Goal: Communication & Community: Answer question/provide support

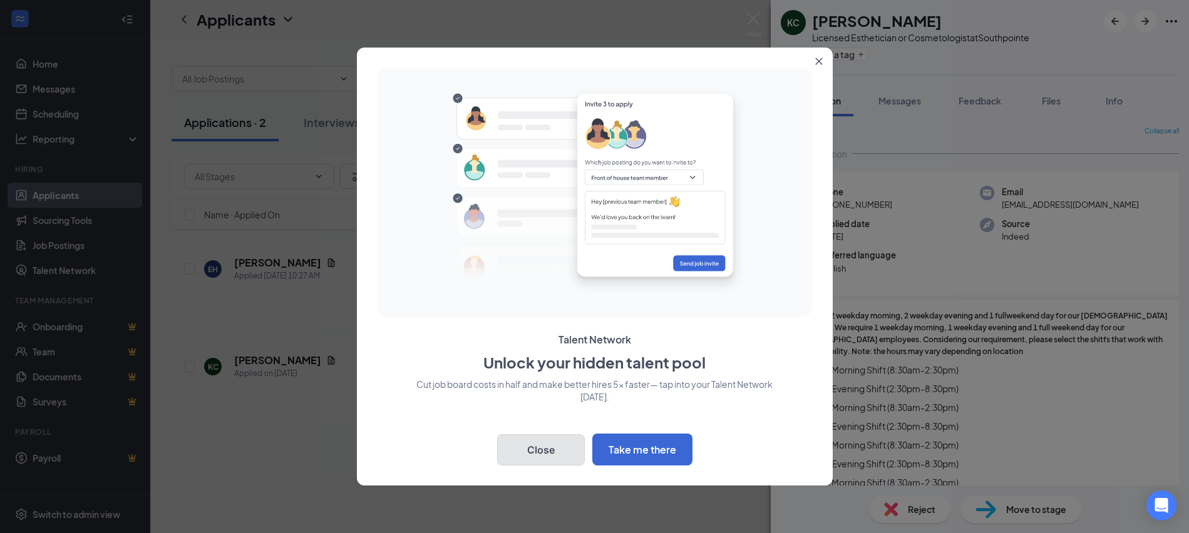
click at [539, 444] on button "Close" at bounding box center [541, 450] width 88 height 31
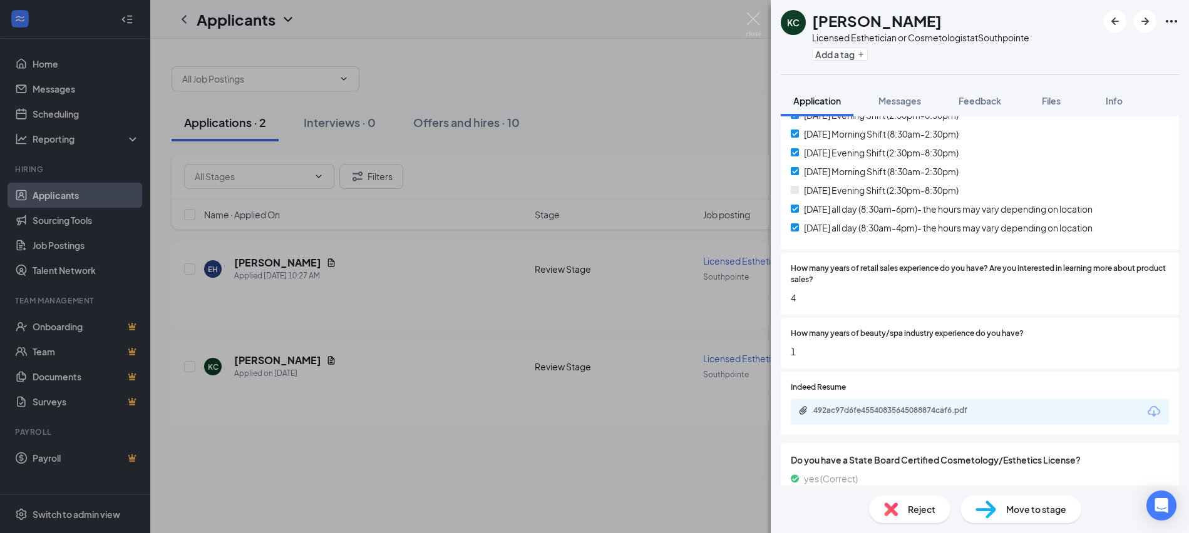
scroll to position [377, 0]
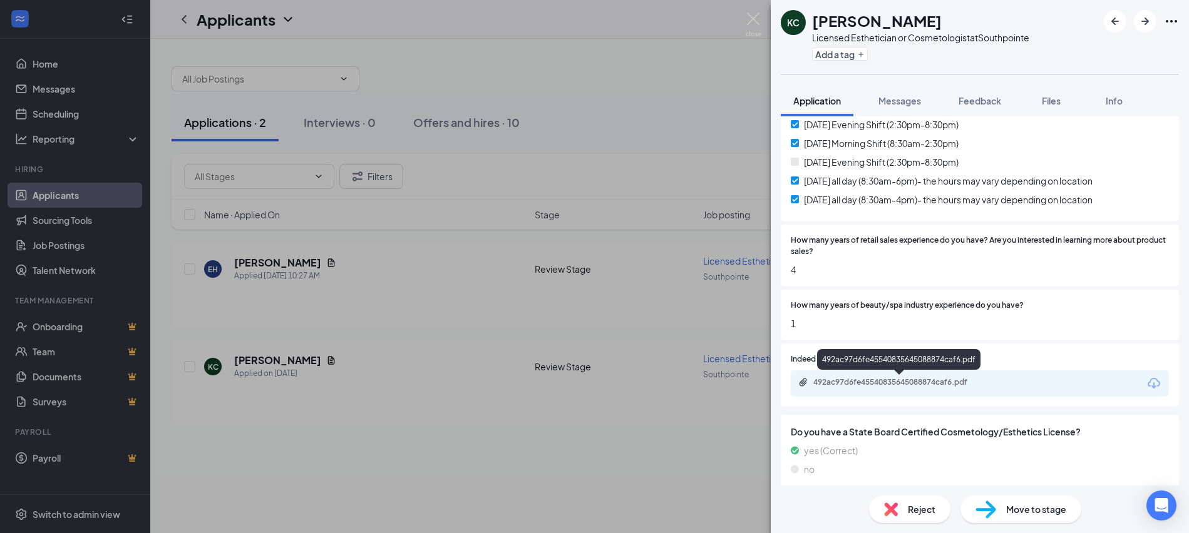
click at [893, 384] on div "492ac97d6fe45540835645088874caf6.pdf" at bounding box center [900, 383] width 175 height 10
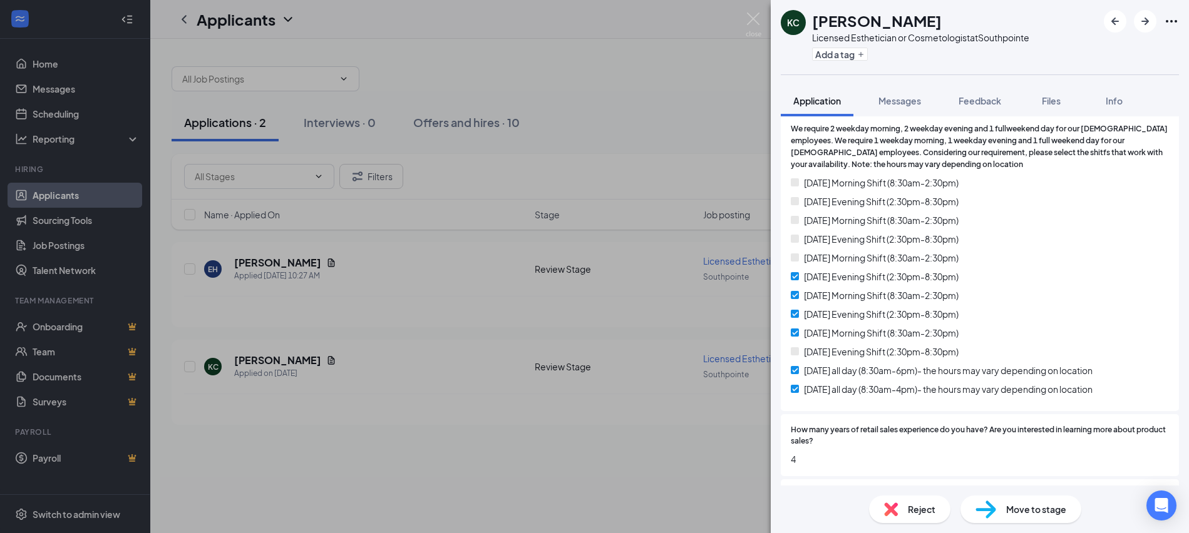
scroll to position [126, 0]
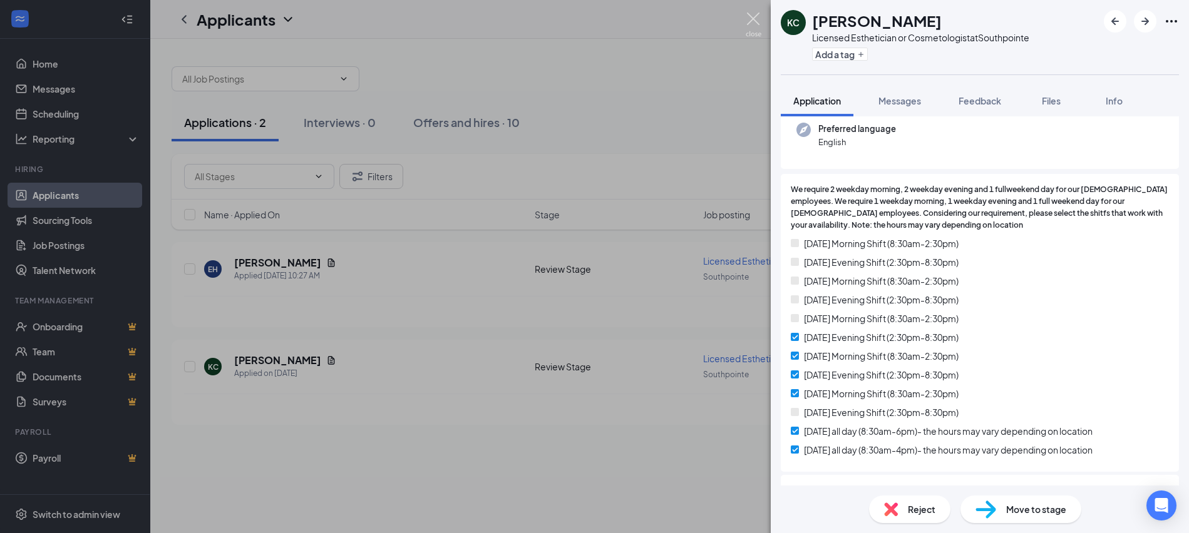
click at [752, 17] on img at bounding box center [754, 25] width 16 height 24
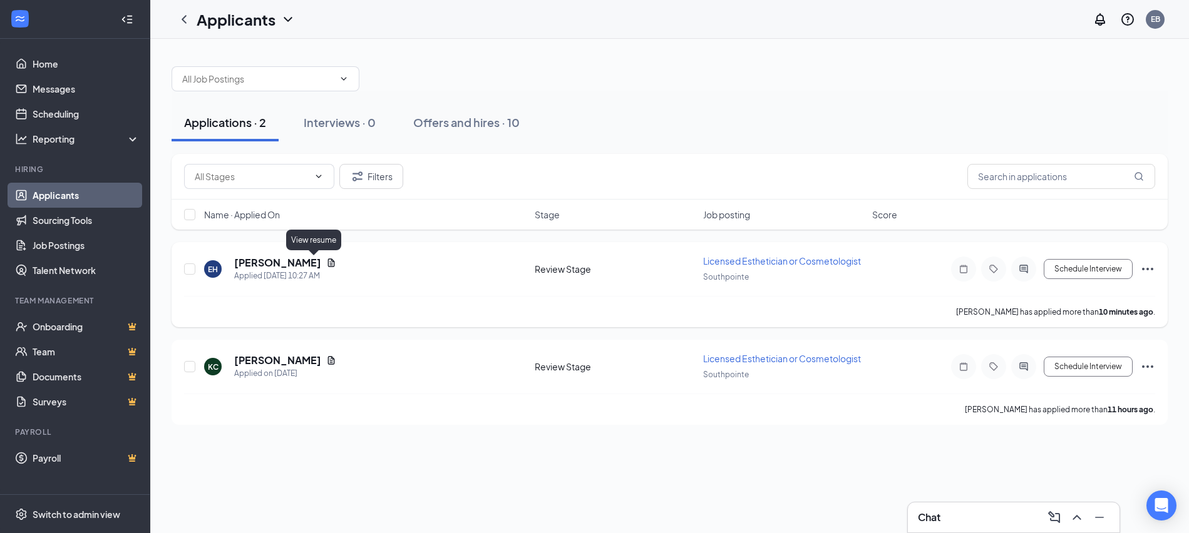
click at [326, 267] on icon "Document" at bounding box center [331, 263] width 10 height 10
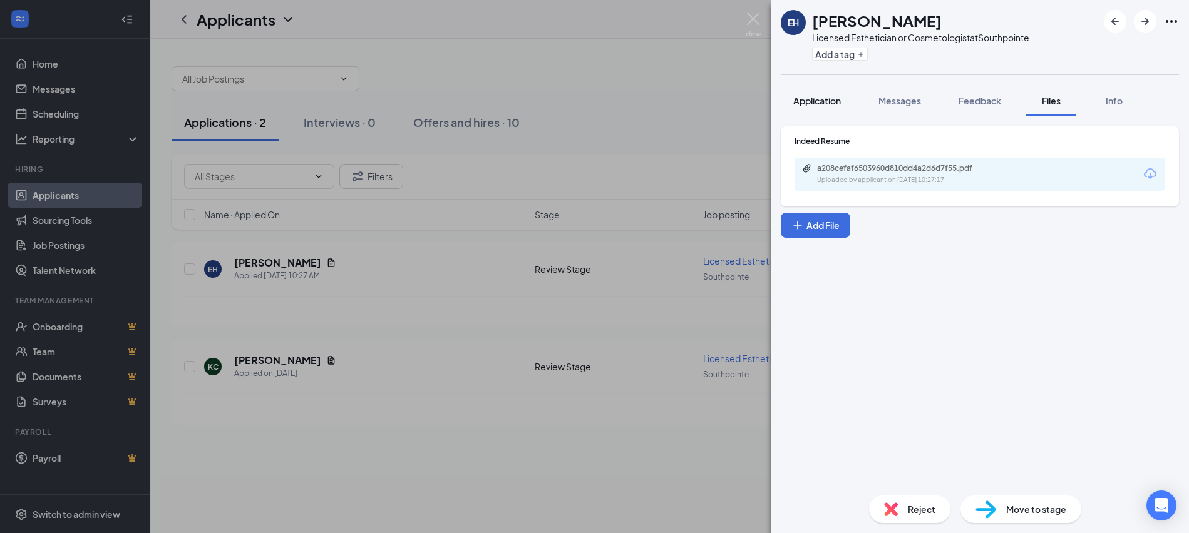
click at [821, 101] on span "Application" at bounding box center [817, 100] width 48 height 11
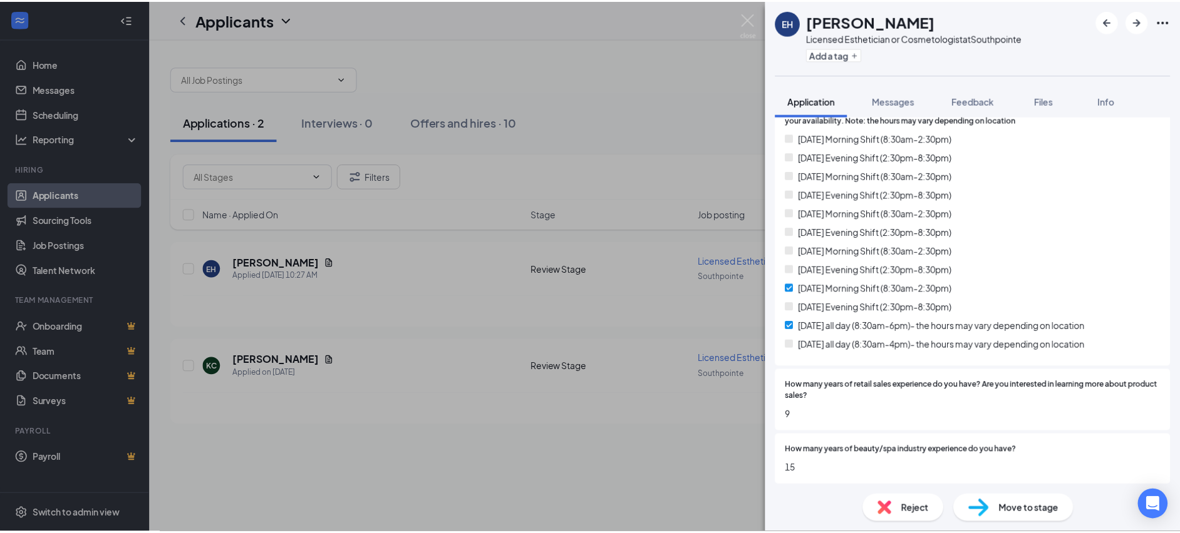
scroll to position [250, 0]
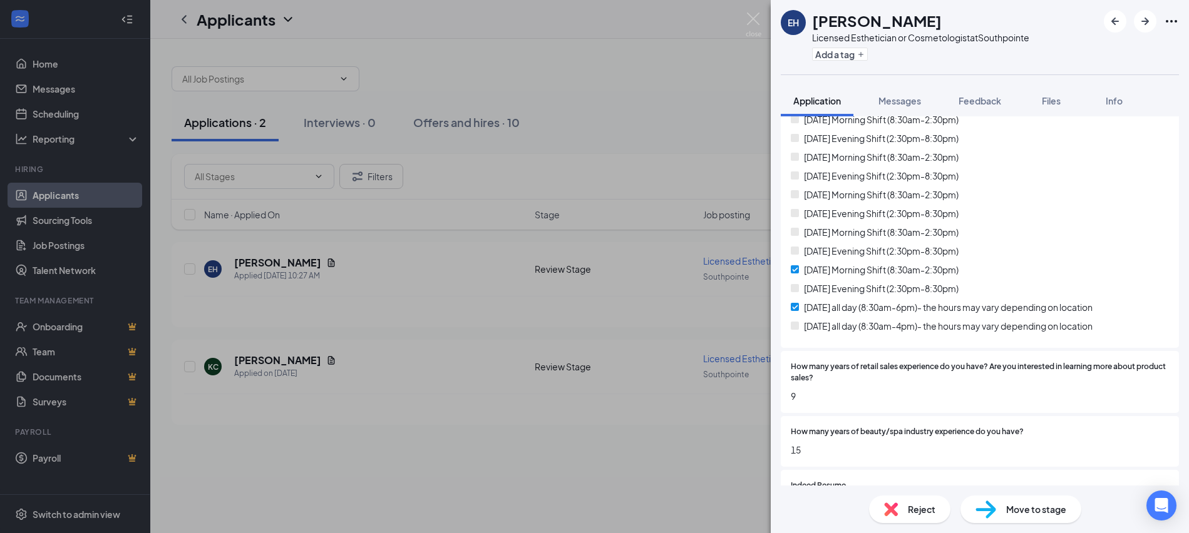
click at [914, 515] on div "Reject" at bounding box center [909, 510] width 81 height 28
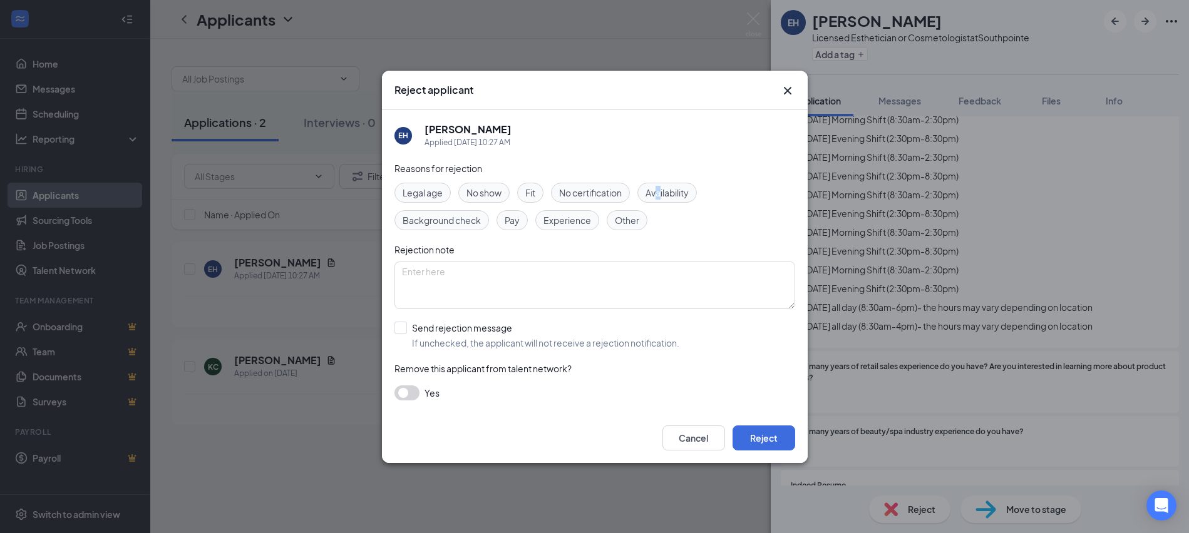
click at [661, 188] on span "Availability" at bounding box center [667, 193] width 43 height 14
click at [677, 187] on span "Availability" at bounding box center [667, 193] width 43 height 14
click at [774, 441] on button "Reject" at bounding box center [764, 438] width 63 height 25
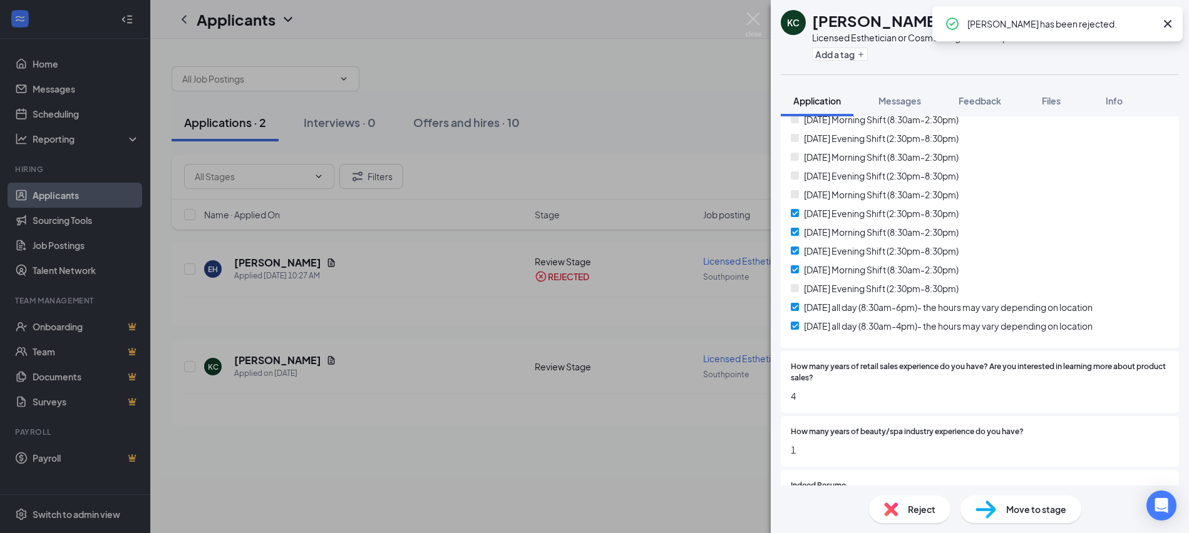
click at [1167, 21] on icon "Cross" at bounding box center [1167, 23] width 15 height 15
click at [758, 14] on img at bounding box center [754, 25] width 16 height 24
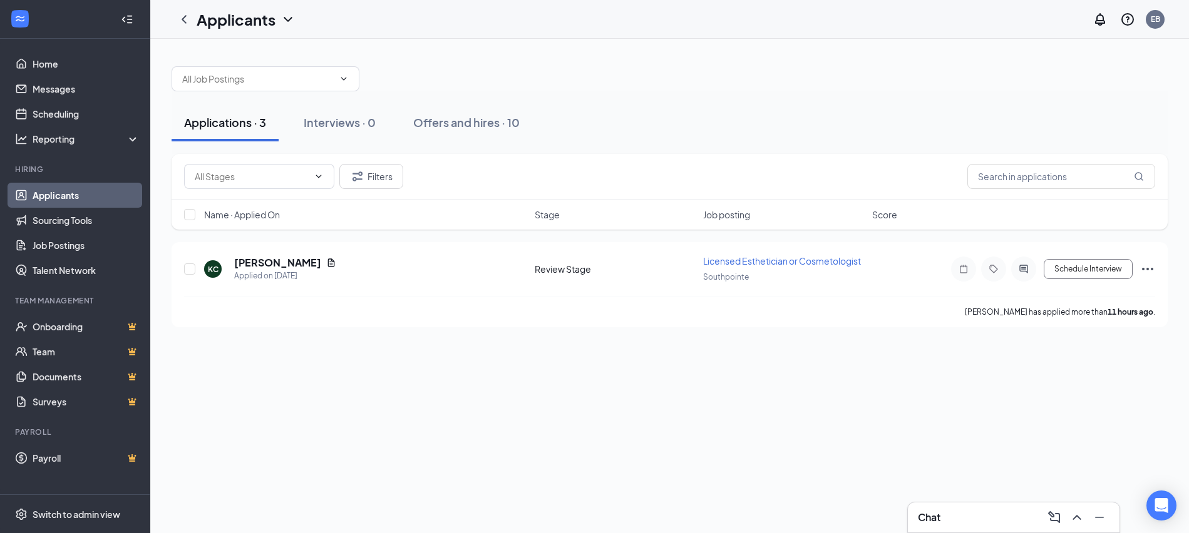
click at [115, 200] on link "Applicants" at bounding box center [86, 195] width 107 height 25
click at [186, 24] on icon "ChevronLeft" at bounding box center [184, 19] width 15 height 15
click at [113, 192] on link "Applicants" at bounding box center [86, 195] width 107 height 25
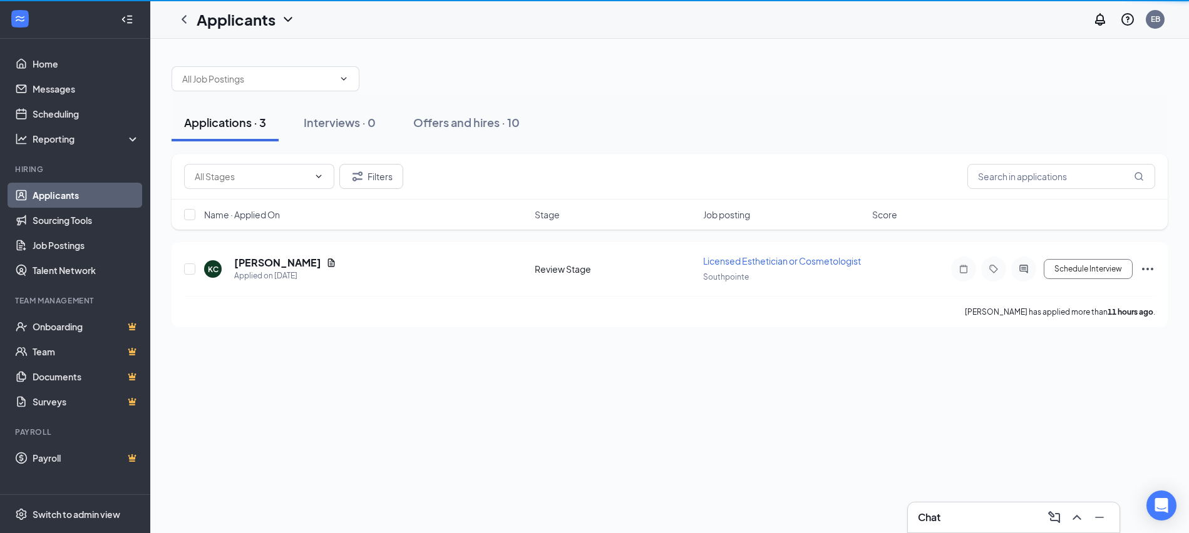
click at [113, 192] on link "Applicants" at bounding box center [86, 195] width 107 height 25
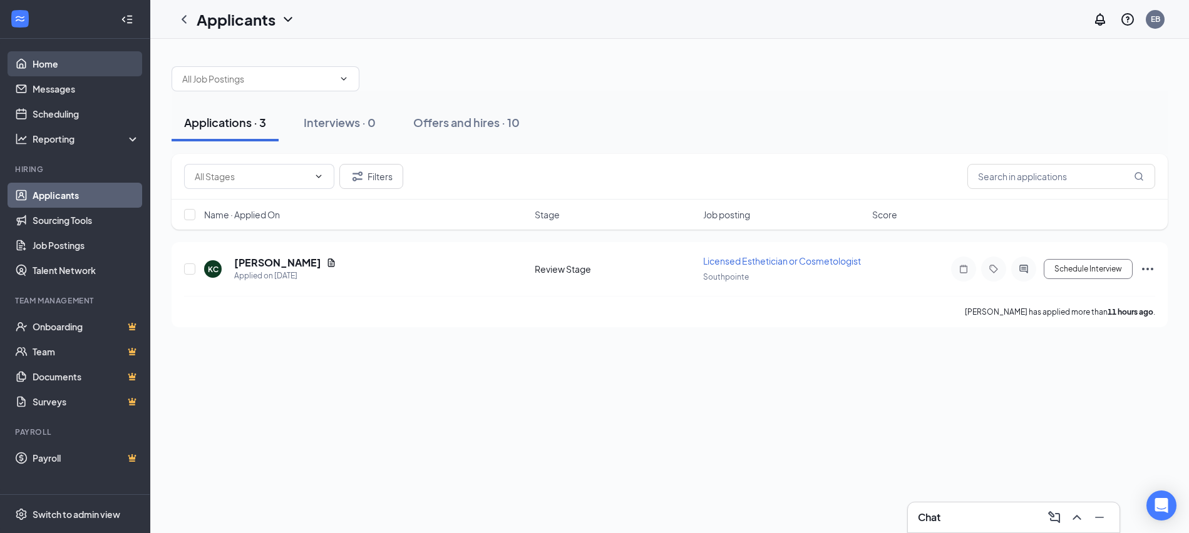
click at [73, 70] on link "Home" at bounding box center [86, 63] width 107 height 25
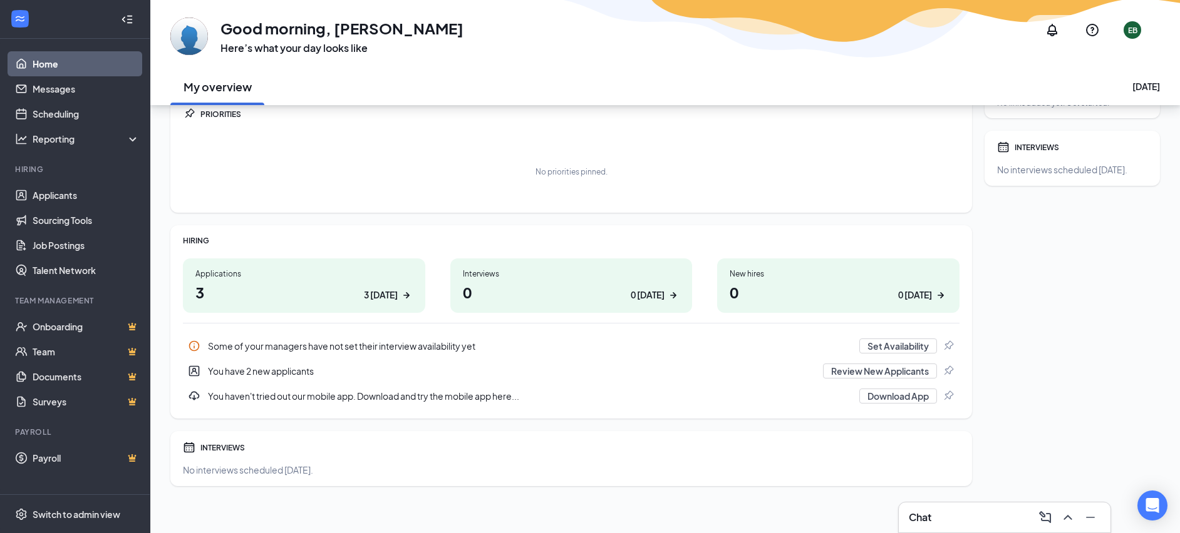
scroll to position [53, 0]
click at [391, 279] on h1 "3 3 today" at bounding box center [303, 289] width 217 height 21
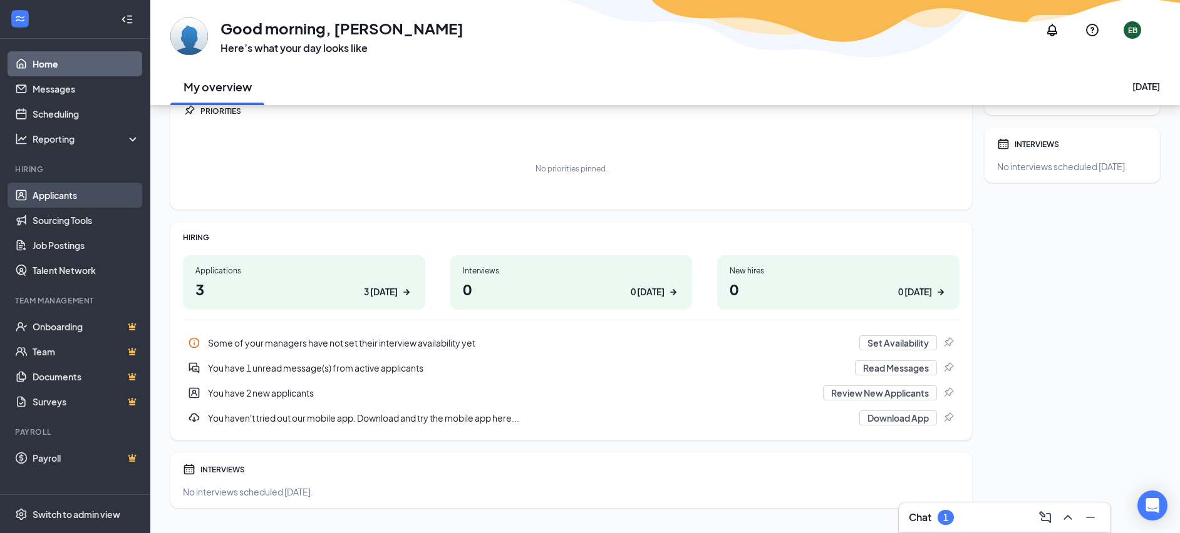
click at [66, 197] on link "Applicants" at bounding box center [86, 195] width 107 height 25
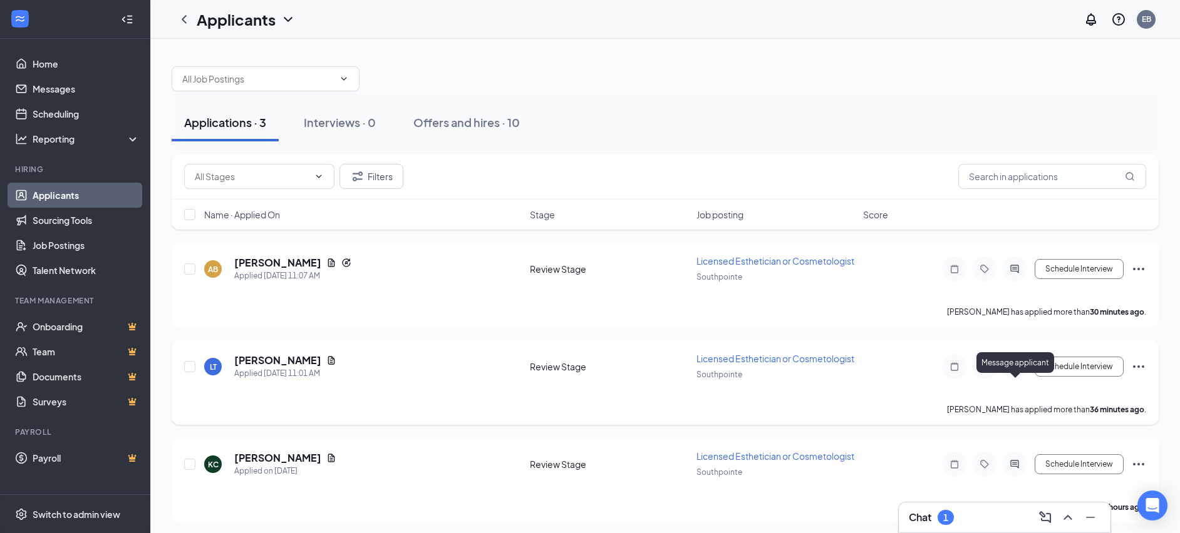
click at [1017, 367] on icon "PrimaryDot" at bounding box center [1021, 362] width 15 height 10
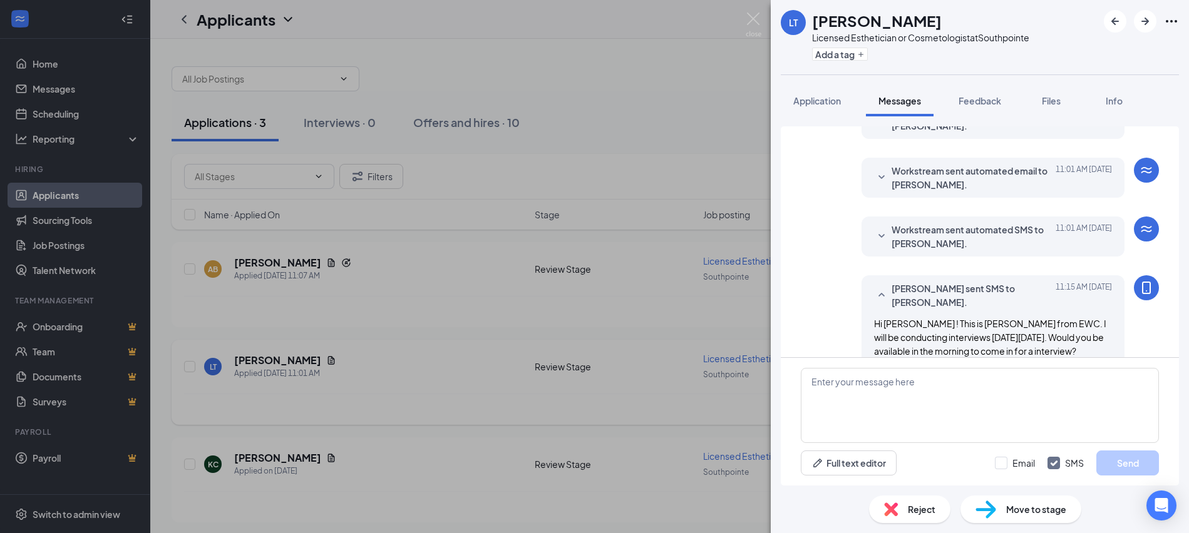
scroll to position [353, 0]
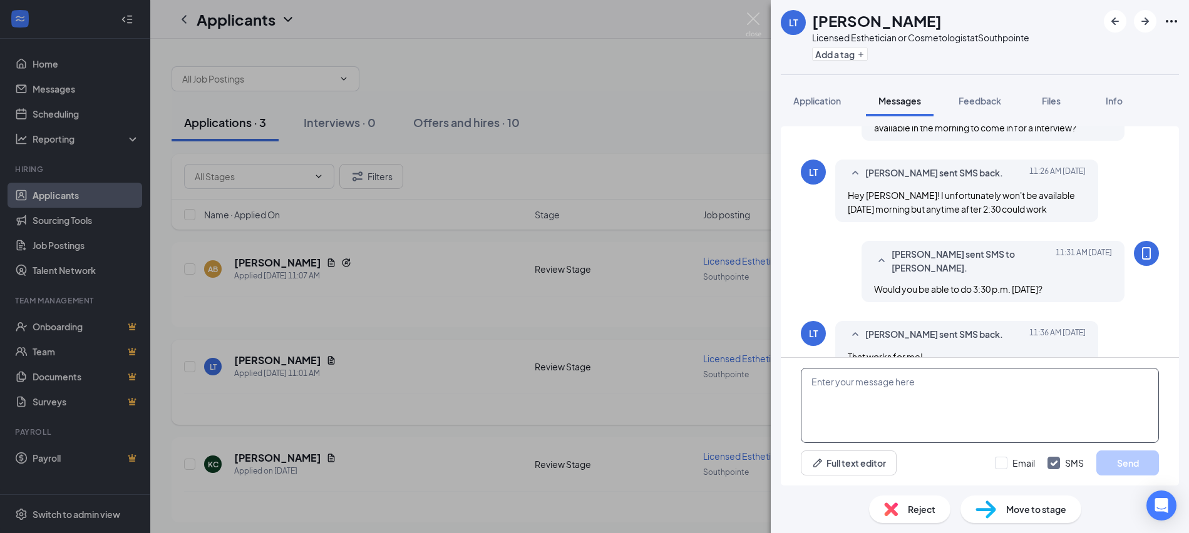
click at [966, 386] on textarea at bounding box center [980, 405] width 358 height 75
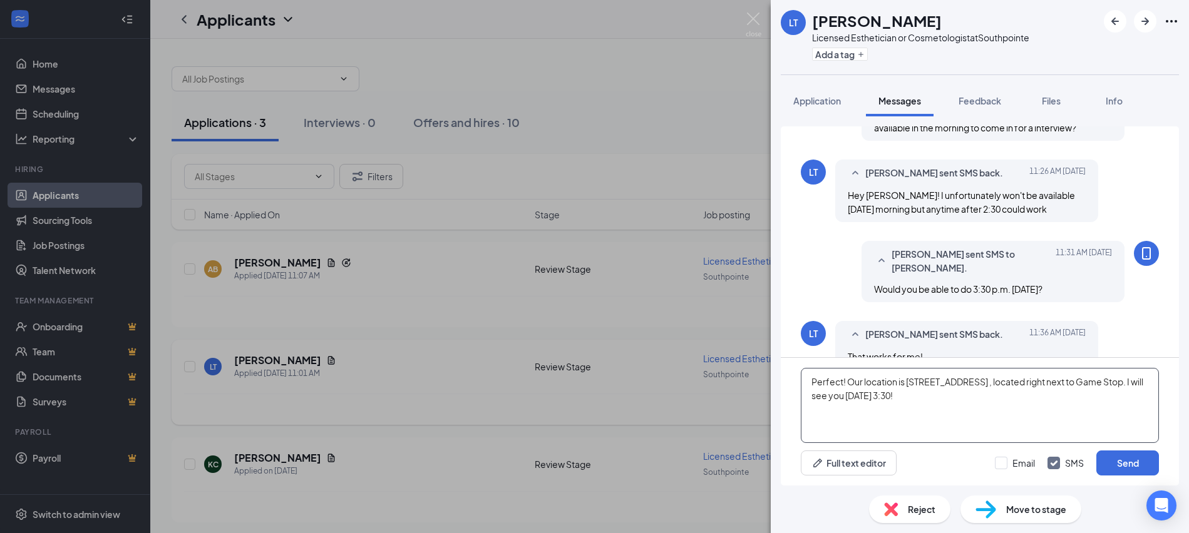
click at [929, 381] on textarea "Perfect! Our location is 2950 Pinelake Rd , located right next to Game Stop. I …" at bounding box center [980, 405] width 358 height 75
type textarea "Perfect! Our location is [STREET_ADDRESS] , located right next to Game Stop. I …"
click at [1130, 468] on button "Send" at bounding box center [1127, 463] width 63 height 25
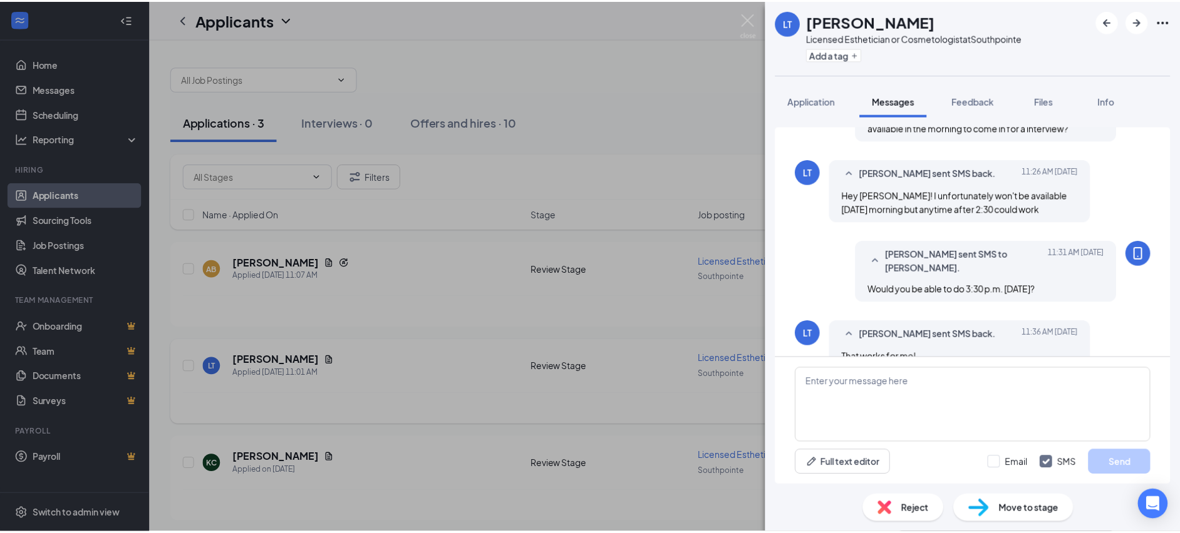
scroll to position [434, 0]
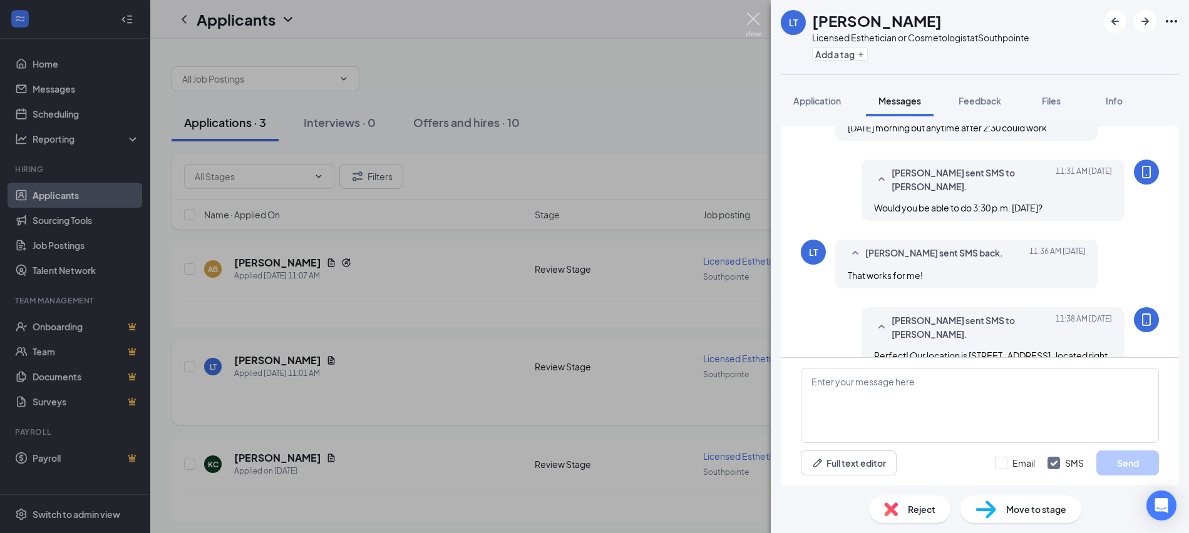
click at [748, 13] on img at bounding box center [754, 25] width 16 height 24
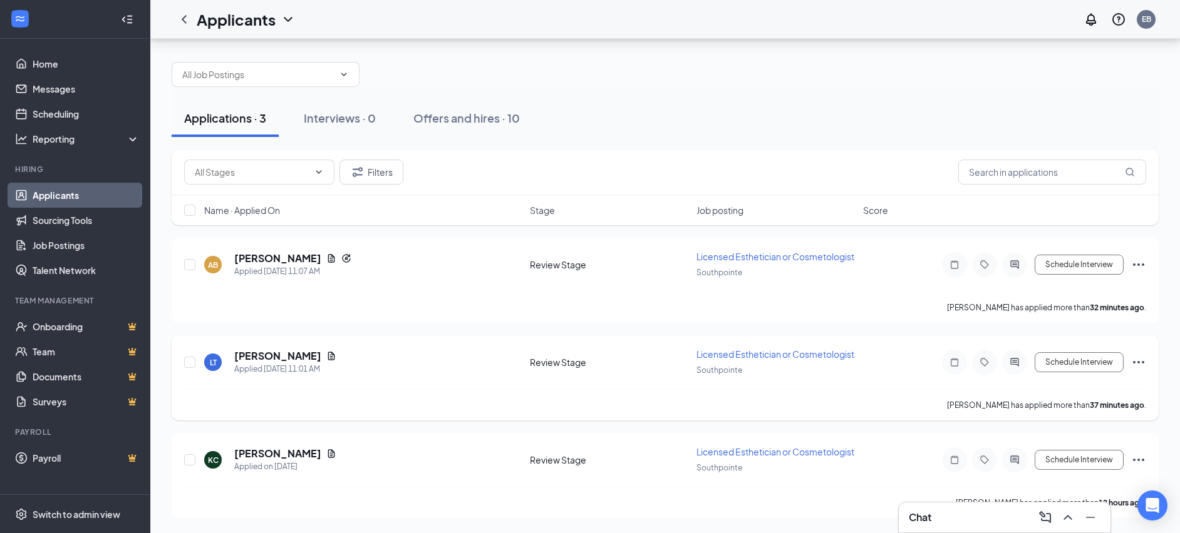
scroll to position [42, 0]
click at [1011, 260] on icon "ActiveChat" at bounding box center [1014, 265] width 15 height 10
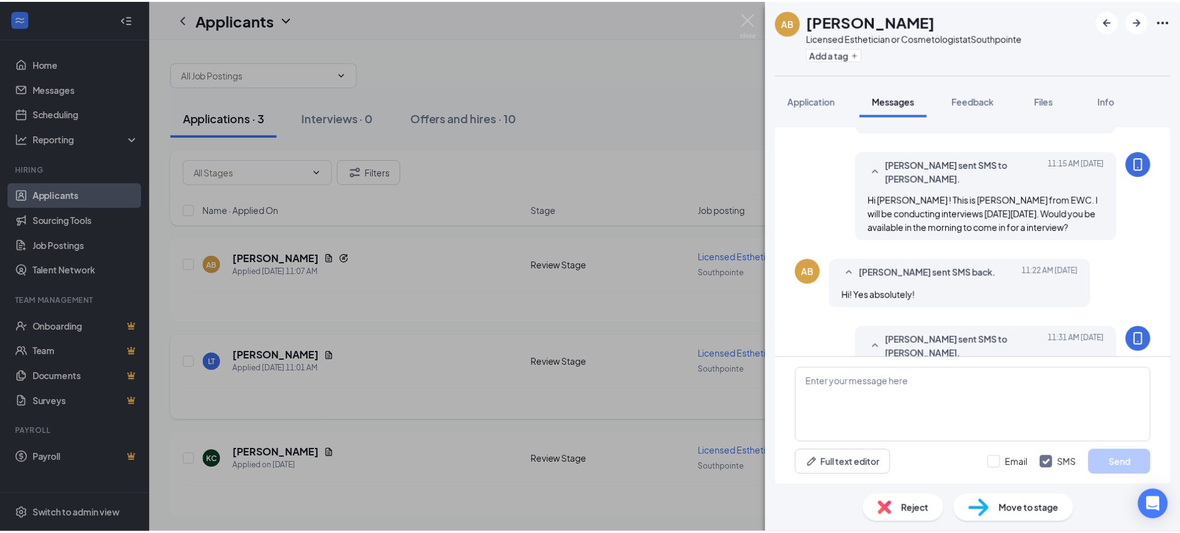
scroll to position [296, 0]
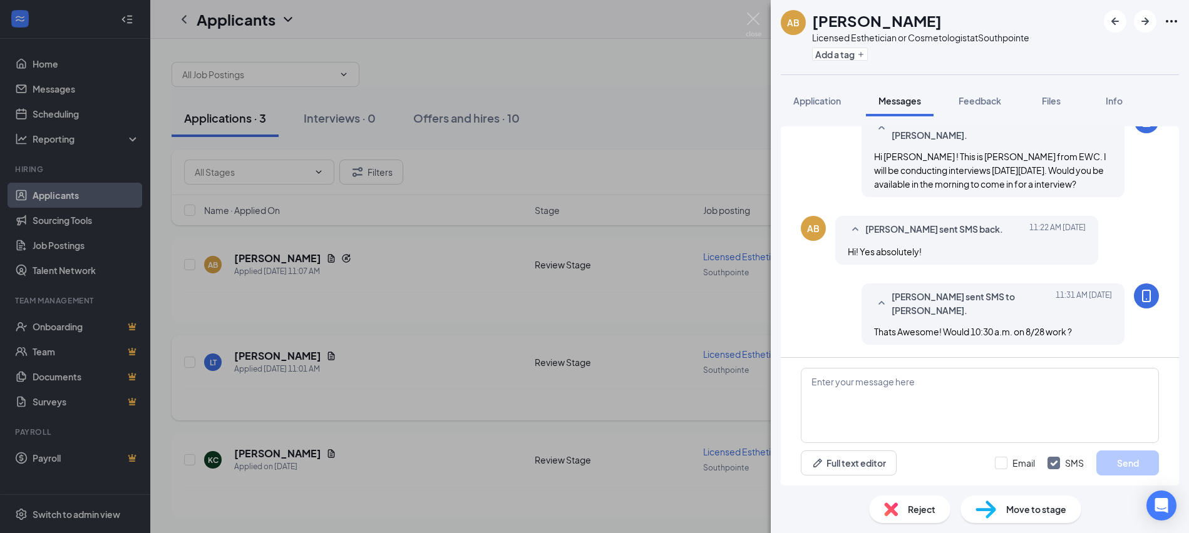
click at [648, 106] on div "AB Alyana Beaumont Licensed Esthetician or Cosmetologist at Southpointe Add a t…" at bounding box center [594, 266] width 1189 height 533
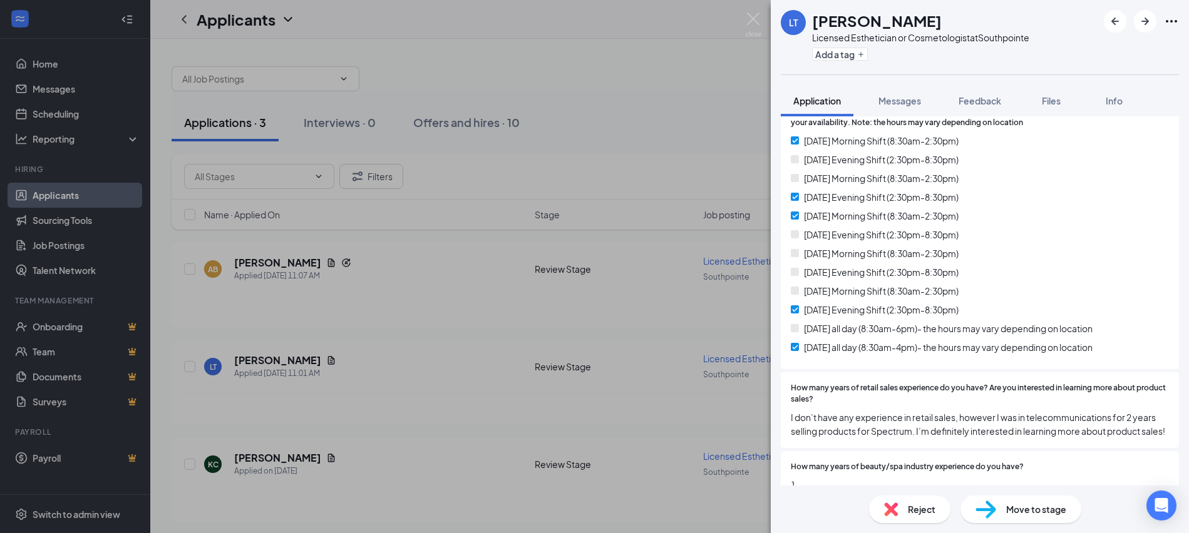
scroll to position [564, 0]
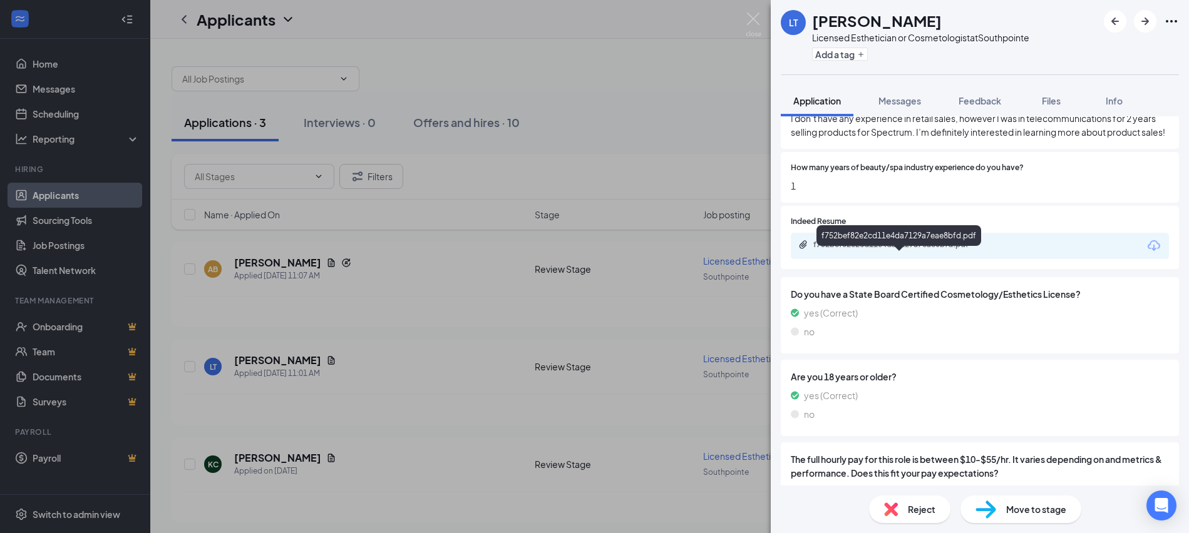
click at [904, 250] on div "f752bef82e2cd11e4da7129a7eae8bfd.pdf" at bounding box center [900, 245] width 175 height 10
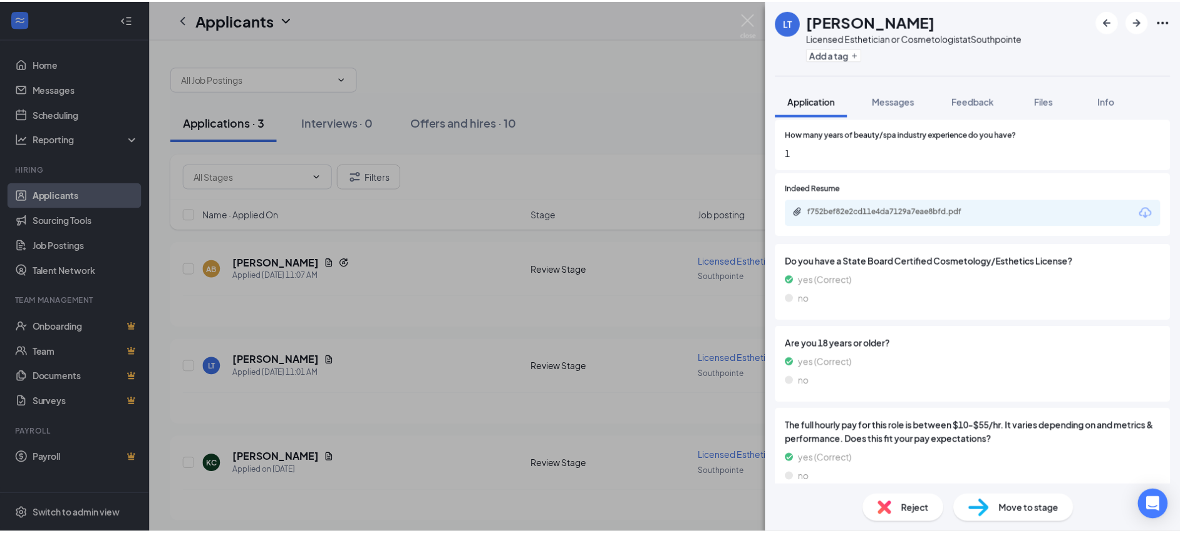
scroll to position [627, 0]
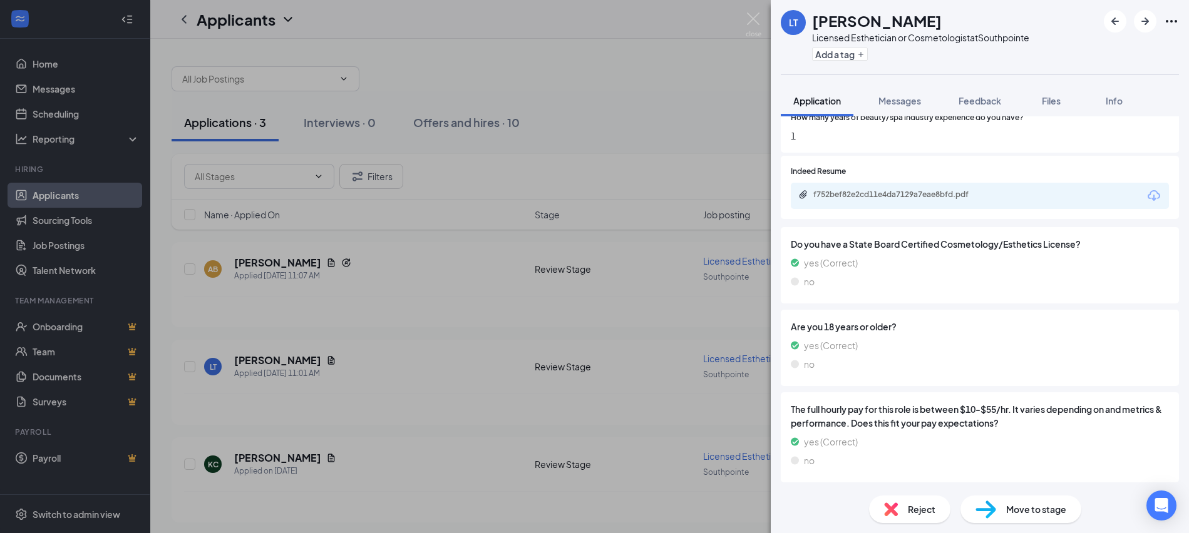
click at [662, 120] on div "LT Layla Taylor Licensed Esthetician or Cosmetologist at Southpointe Add a tag …" at bounding box center [594, 266] width 1189 height 533
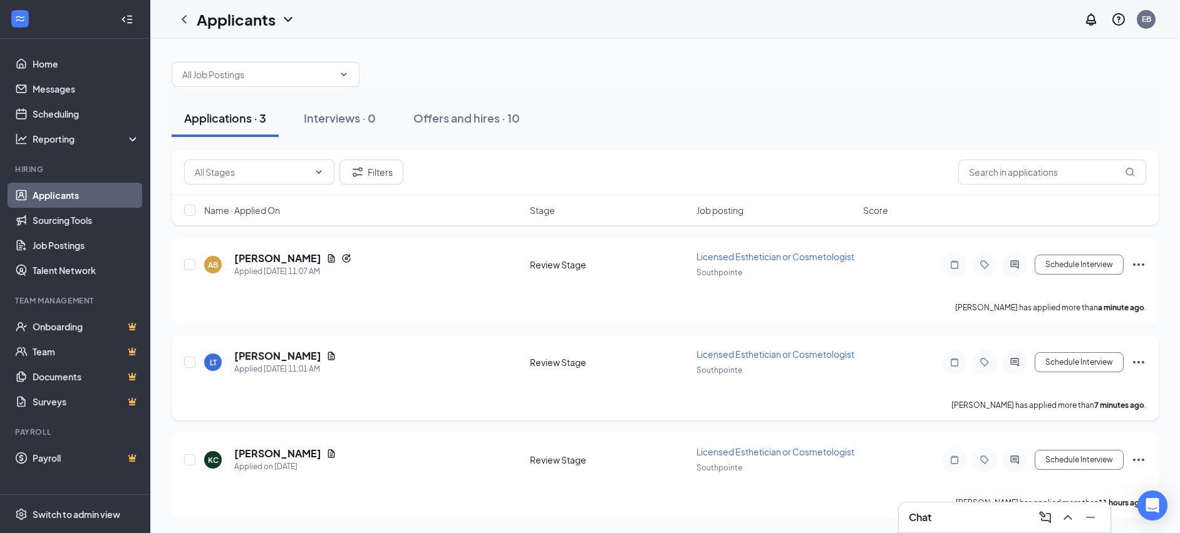
scroll to position [42, 0]
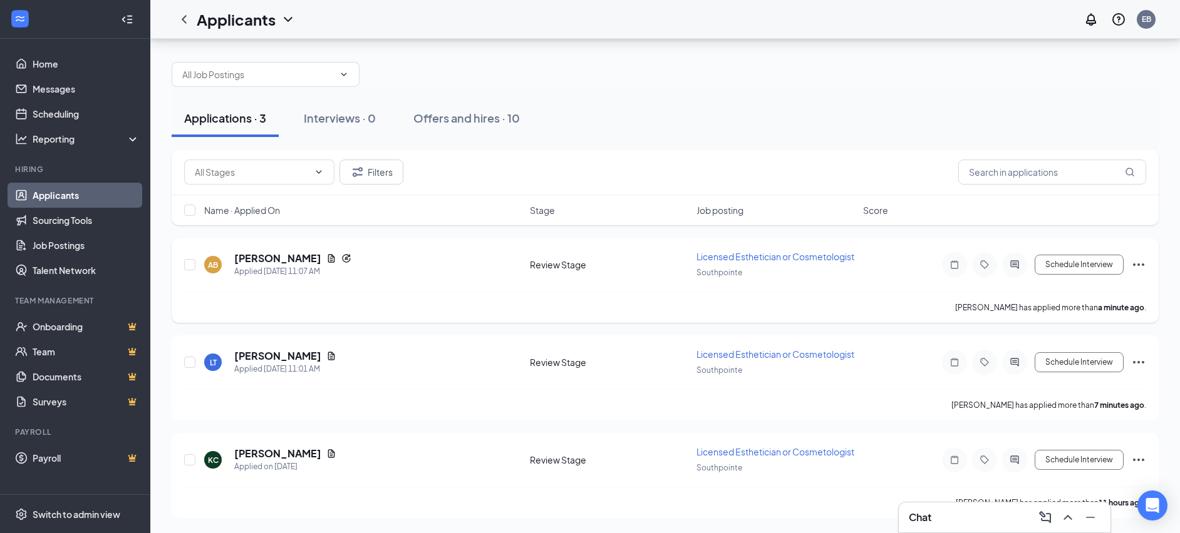
click at [405, 252] on div "AB Alyana Beaumont Applied Today 11:07 AM" at bounding box center [363, 265] width 318 height 26
click at [399, 252] on div "AB Alyana Beaumont Applied Today 11:07 AM" at bounding box center [363, 265] width 318 height 26
click at [285, 252] on h5 "[PERSON_NAME]" at bounding box center [277, 259] width 87 height 14
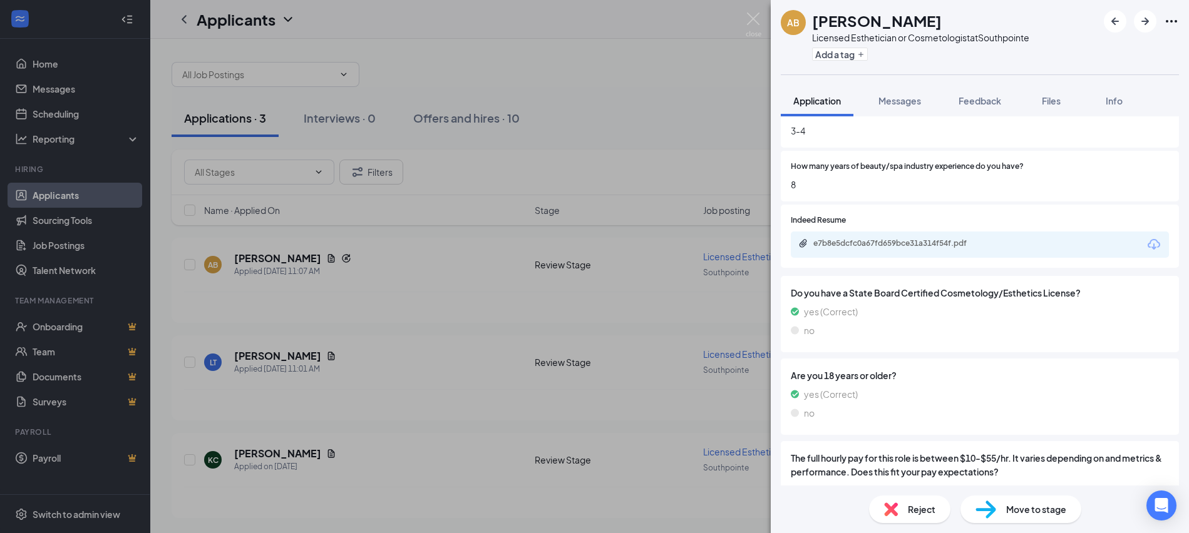
scroll to position [564, 0]
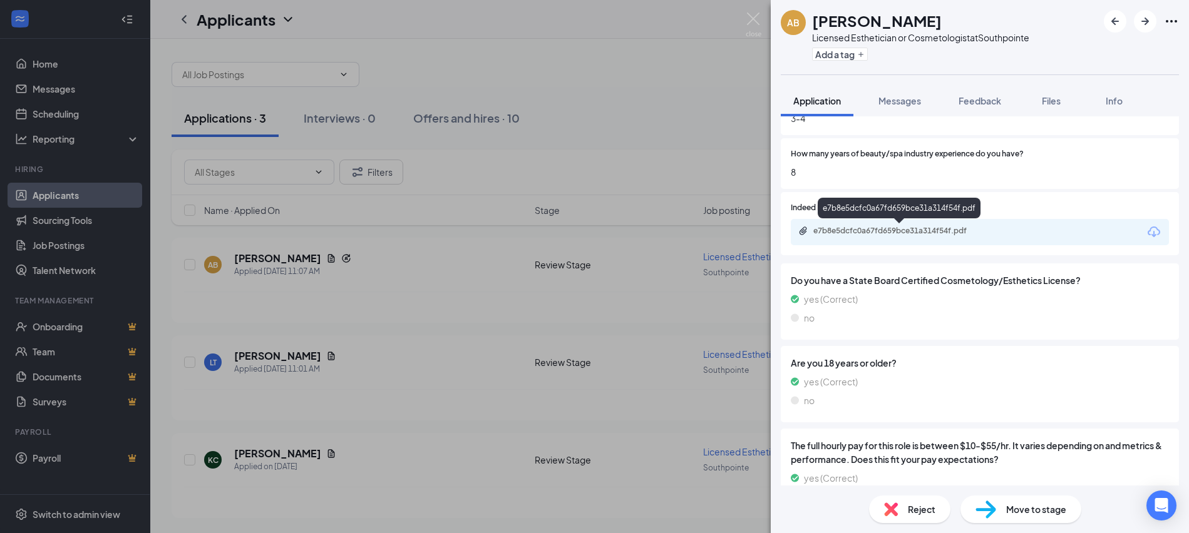
click at [912, 227] on div "e7b8e5dcfc0a67fd659bce31a314f54f.pdf" at bounding box center [900, 231] width 175 height 10
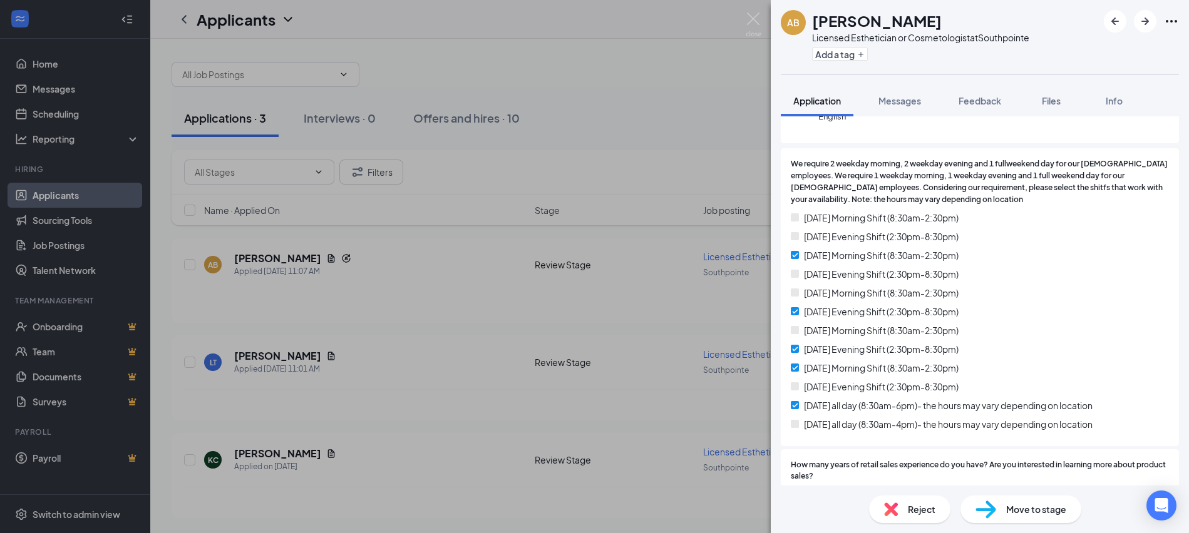
scroll to position [188, 0]
click at [746, 17] on div "AB Alyana Beaumont Licensed Esthetician or Cosmetologist at Southpointe Add a t…" at bounding box center [594, 266] width 1189 height 533
click at [885, 105] on span "Messages" at bounding box center [899, 100] width 43 height 11
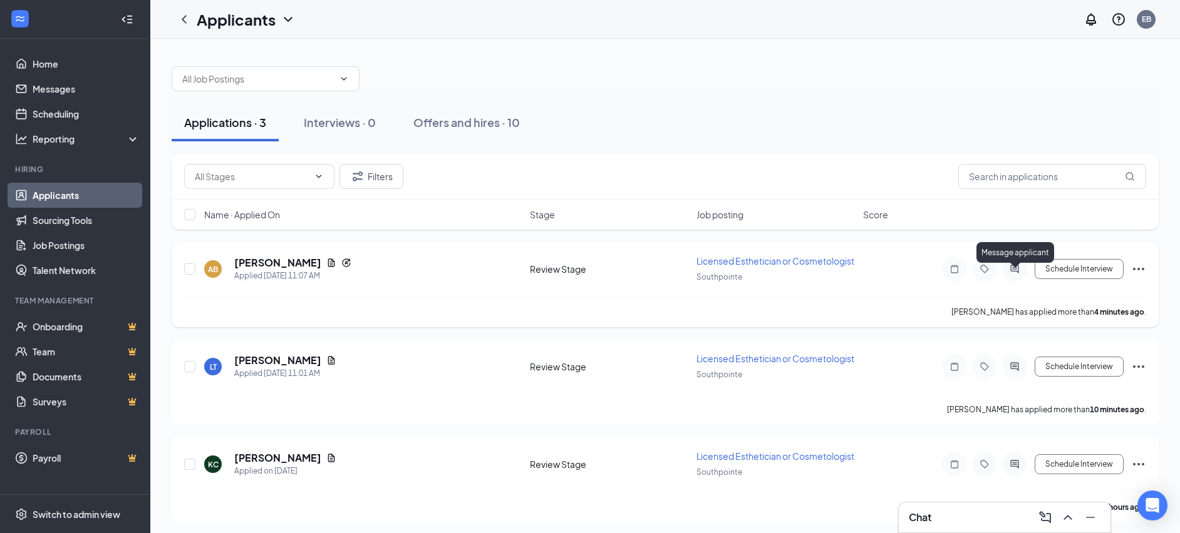
click at [1014, 273] on icon "ActiveChat" at bounding box center [1014, 269] width 8 height 8
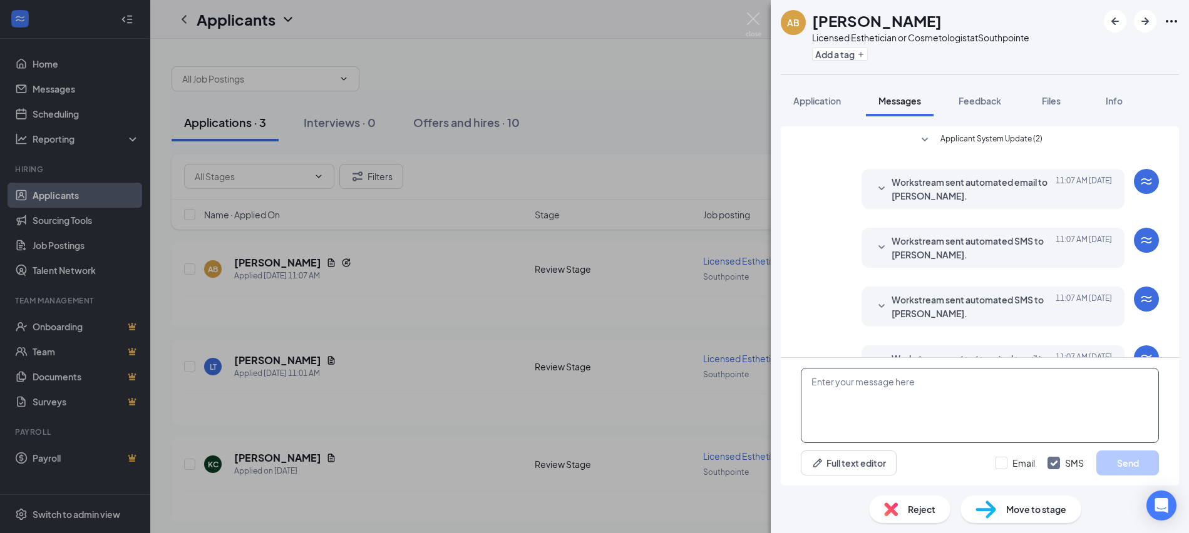
scroll to position [41, 0]
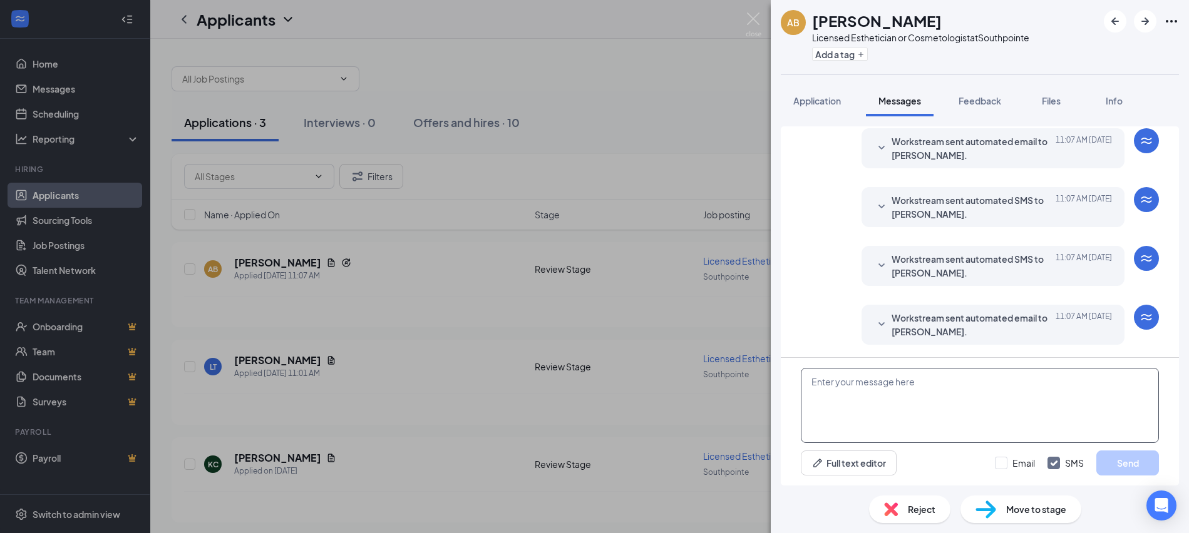
click at [836, 399] on textarea at bounding box center [980, 405] width 358 height 75
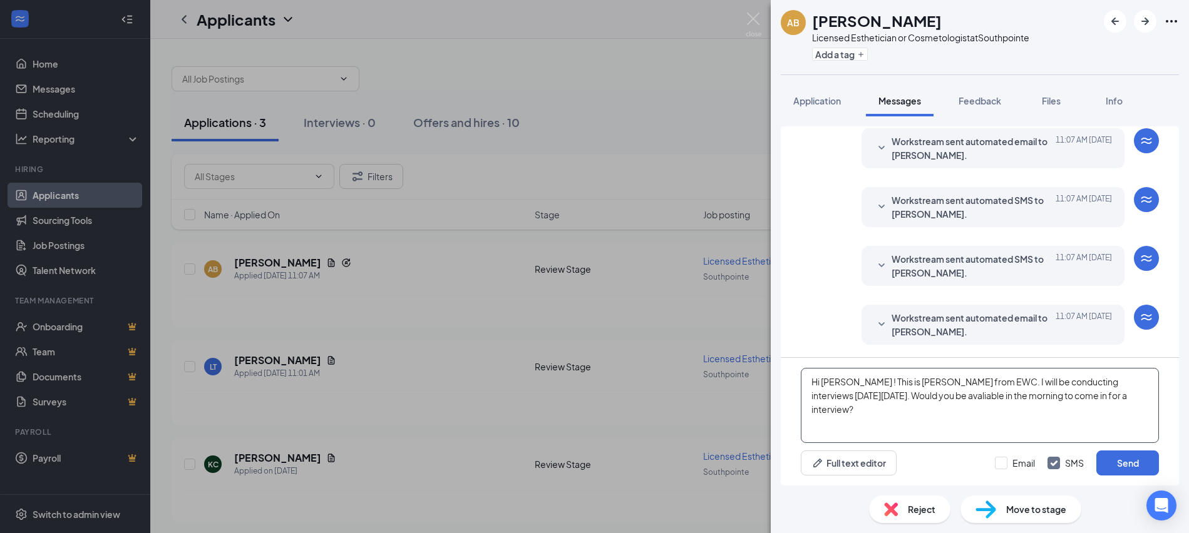
click at [897, 400] on textarea "Hi [PERSON_NAME] ! This is [PERSON_NAME] from EWC. I will be conducting intervi…" at bounding box center [980, 405] width 358 height 75
click at [904, 396] on textarea "Hi [PERSON_NAME] ! This is [PERSON_NAME] from EWC. I will be conducting intervi…" at bounding box center [980, 405] width 358 height 75
type textarea "Hi [PERSON_NAME] ! This is [PERSON_NAME] from EWC. I will be conducting intervi…"
click at [1134, 464] on button "Send" at bounding box center [1127, 463] width 63 height 25
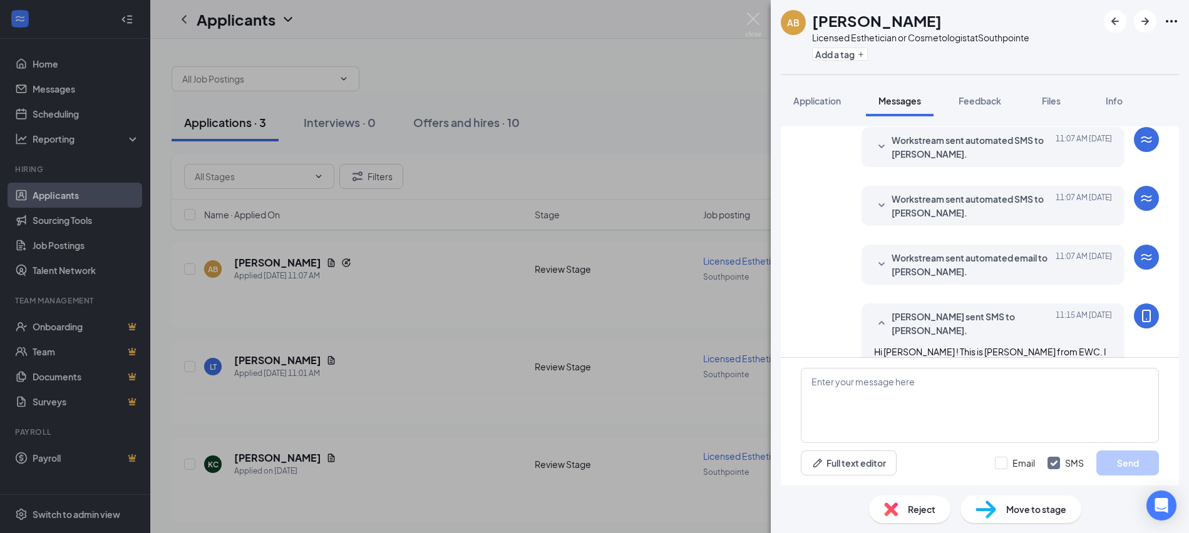
scroll to position [148, 0]
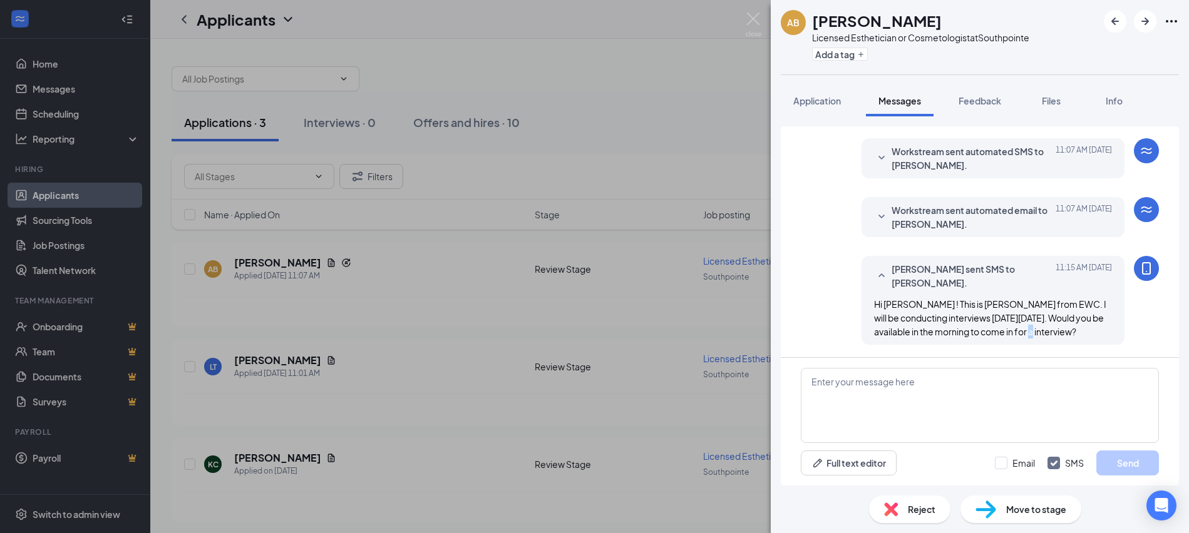
click at [1019, 333] on span "Hi [PERSON_NAME] ! This is [PERSON_NAME] from EWC. I will be conducting intervi…" at bounding box center [990, 318] width 232 height 39
click at [1033, 329] on div "Hi [PERSON_NAME] ! This is [PERSON_NAME] from EWC. I will be conducting intervi…" at bounding box center [993, 317] width 238 height 41
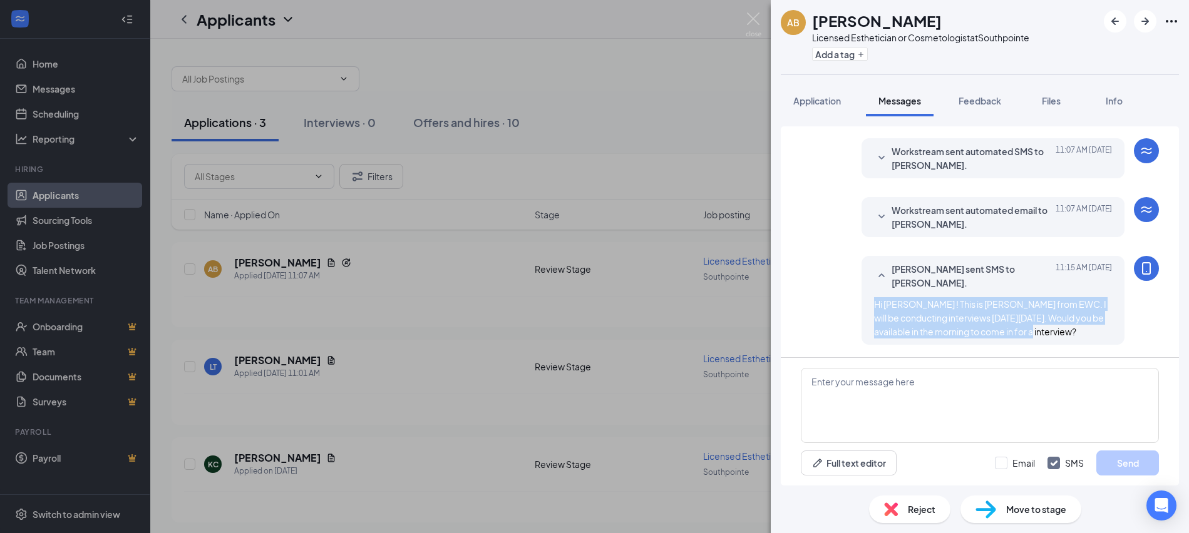
drag, startPoint x: 1016, startPoint y: 333, endPoint x: 865, endPoint y: 304, distance: 153.6
click at [874, 304] on div "Hi Alyana ! This is Eve from EWC. I will be conducting interviews this Thursday…" at bounding box center [993, 317] width 238 height 41
copy span "Hi Alyana ! This is Eve from EWC. I will be conducting interviews this Thursday…"
click at [753, 18] on img at bounding box center [754, 25] width 16 height 24
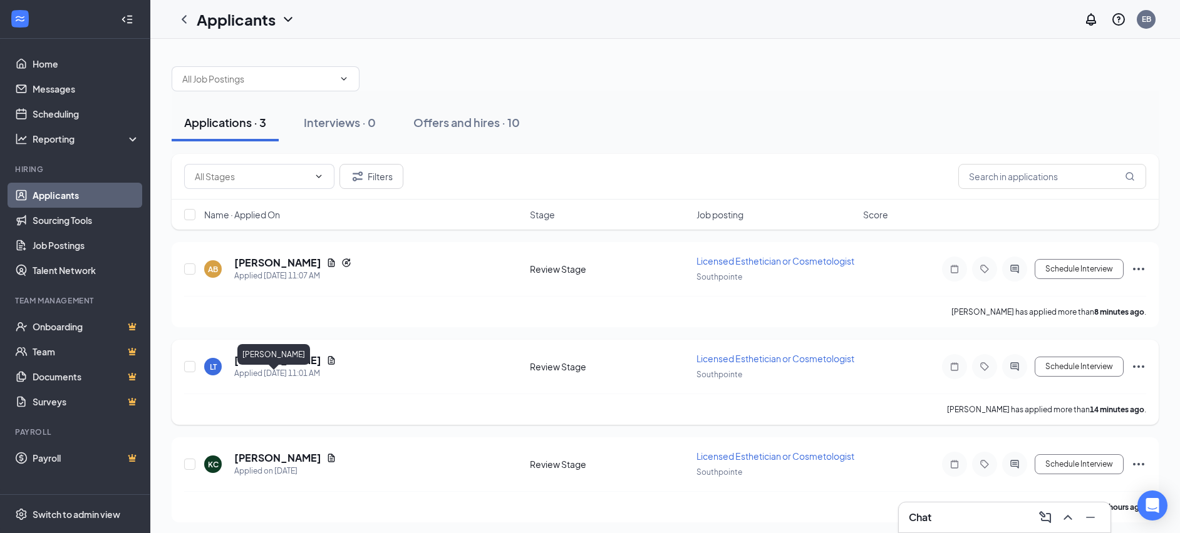
click at [259, 368] on h5 "[PERSON_NAME]" at bounding box center [277, 361] width 87 height 14
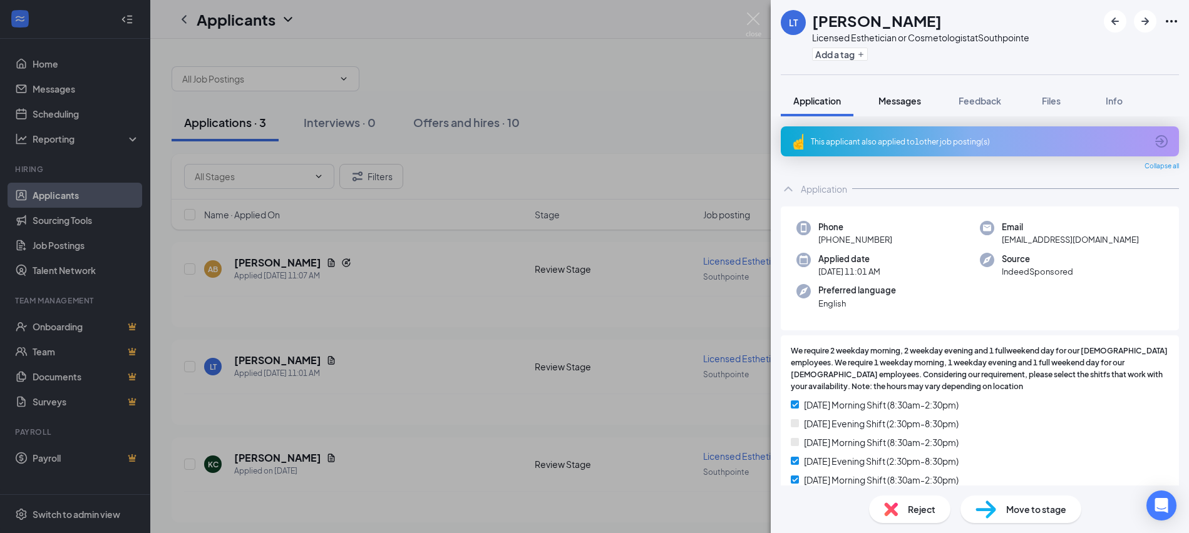
click at [909, 104] on span "Messages" at bounding box center [899, 100] width 43 height 11
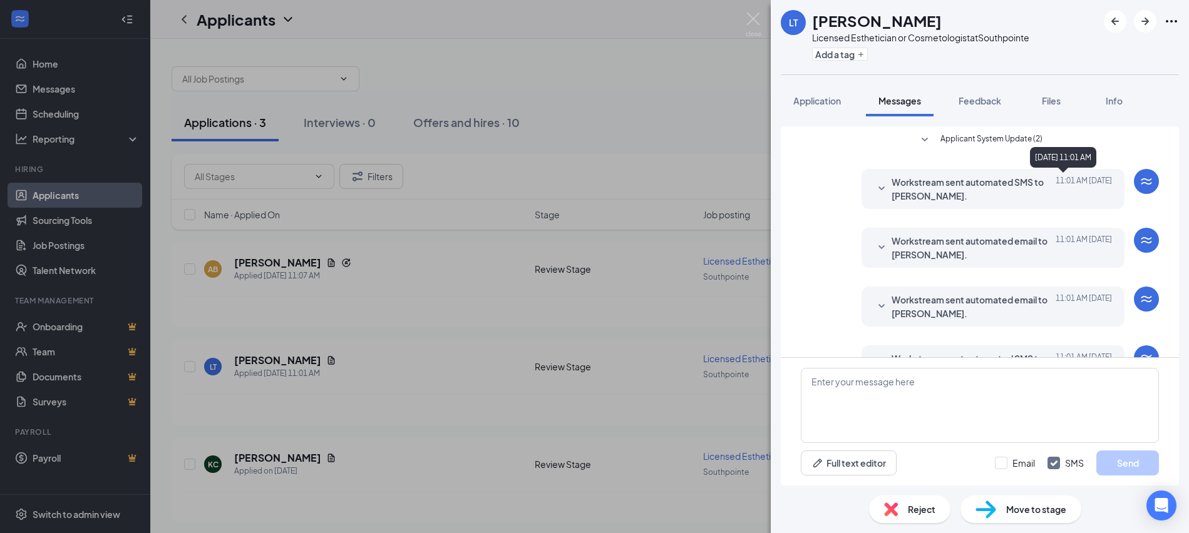
scroll to position [41, 0]
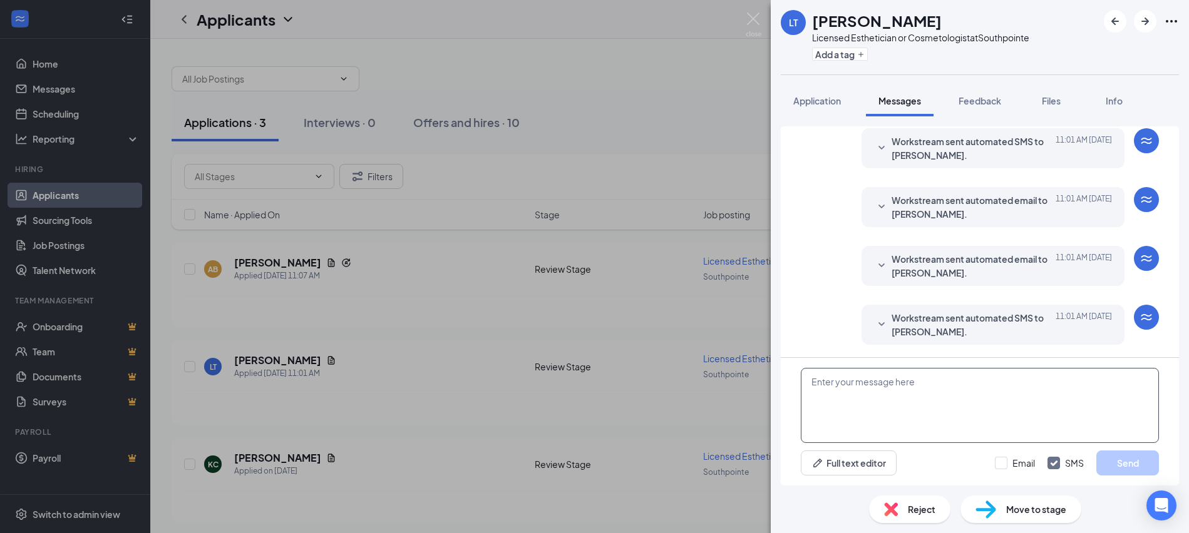
paste textarea "Hi Alyana ! This is Eve from EWC. I will be conducting interviews this Thursday…"
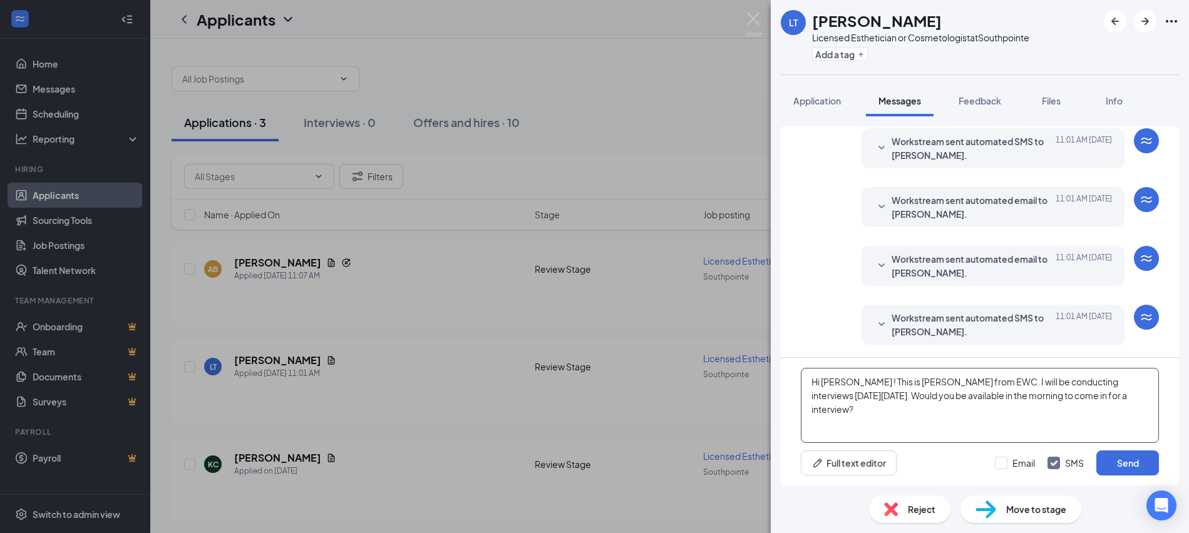
click at [848, 383] on textarea "Hi Alyana ! This is Eve from EWC. I will be conducting interviews this Thursday…" at bounding box center [980, 405] width 358 height 75
type textarea "Hi [PERSON_NAME] ! This is [PERSON_NAME] from EWC. I will be conducting intervi…"
click at [1131, 460] on button "Send" at bounding box center [1127, 463] width 63 height 25
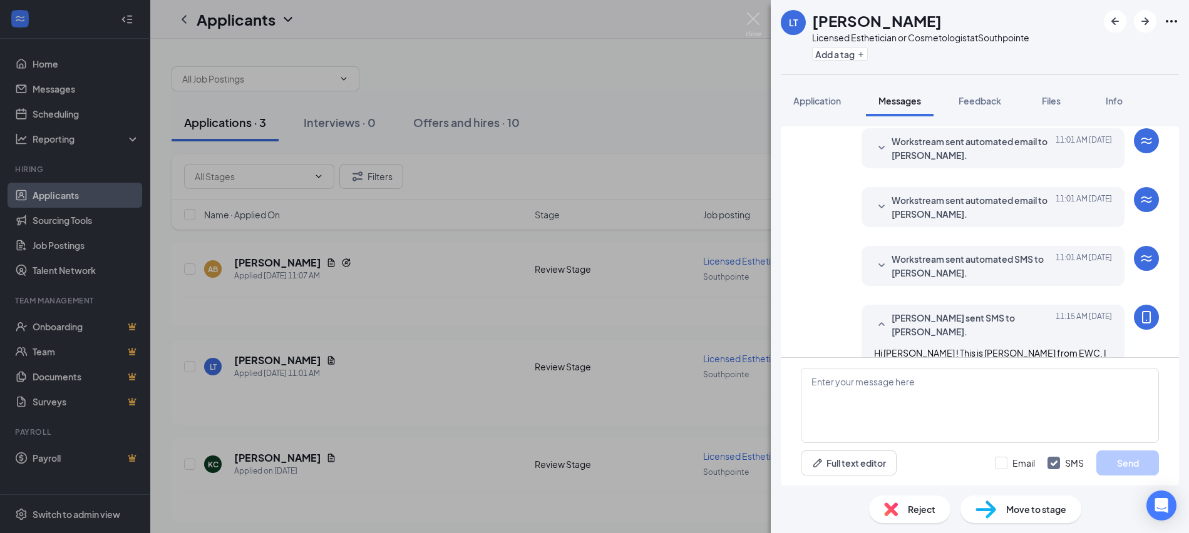
scroll to position [136, 0]
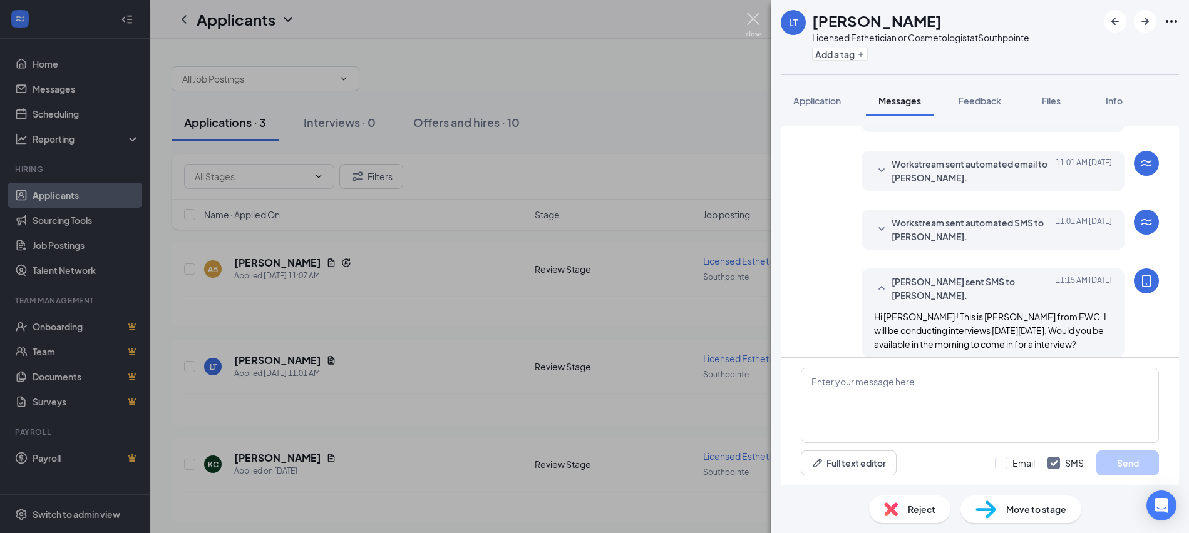
click at [748, 18] on img at bounding box center [754, 25] width 16 height 24
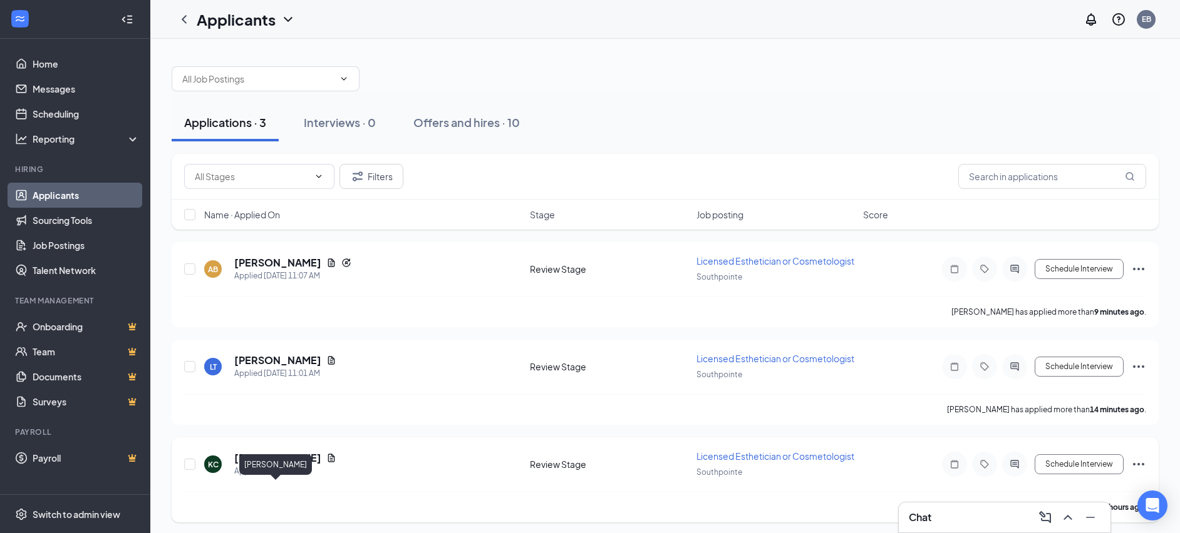
click at [280, 465] on h5 "[PERSON_NAME]" at bounding box center [277, 458] width 87 height 14
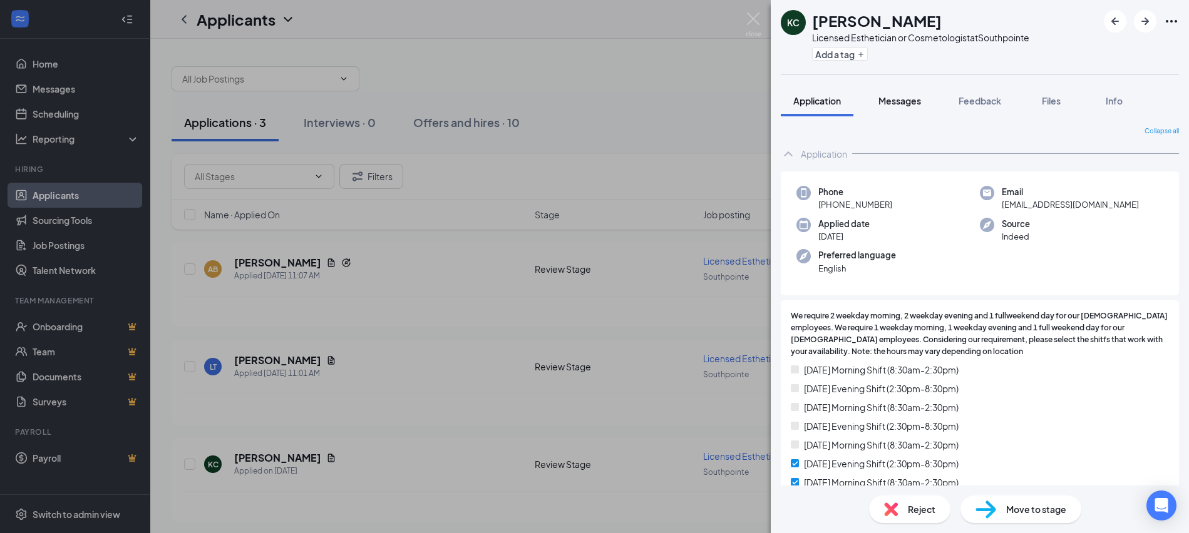
click at [898, 100] on span "Messages" at bounding box center [899, 100] width 43 height 11
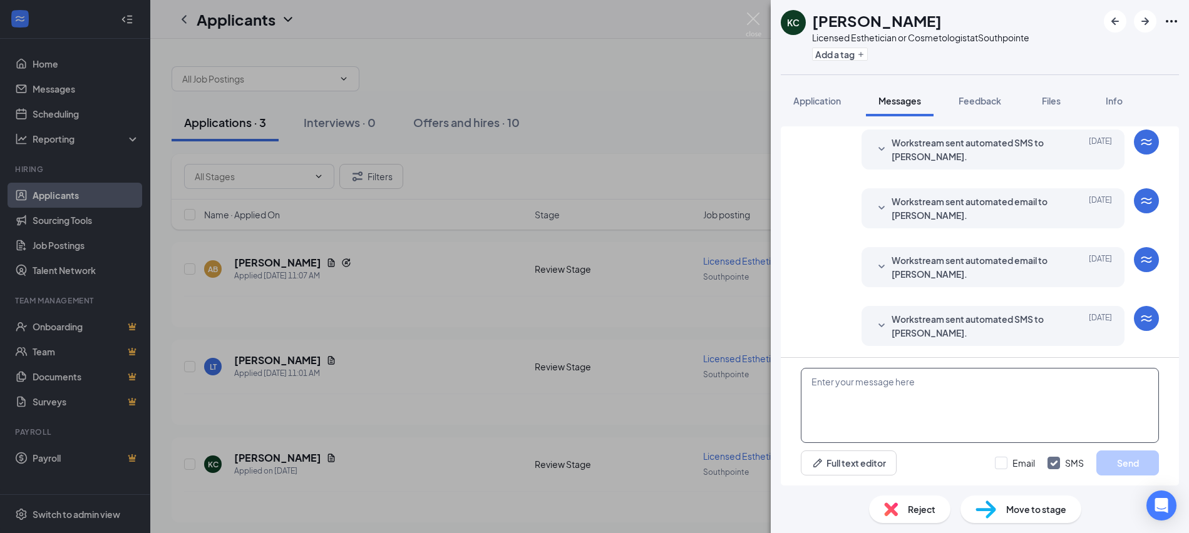
scroll to position [41, 0]
paste textarea "Hi Alyana ! This is Eve from EWC. I will be conducting interviews this Thursday…"
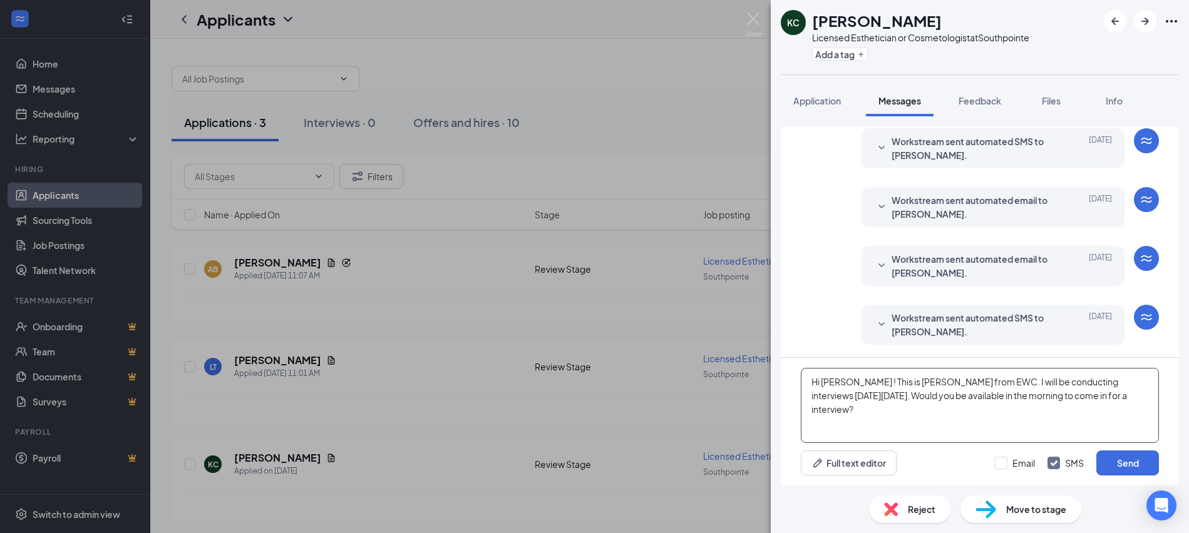
click at [849, 381] on textarea "Hi Alyana ! This is Eve from EWC. I will be conducting interviews this Thursday…" at bounding box center [980, 405] width 358 height 75
type textarea "Hi [PERSON_NAME] ! This is [PERSON_NAME] from EWC. I will be conducting intervi…"
click at [1116, 463] on button "Send" at bounding box center [1127, 463] width 63 height 25
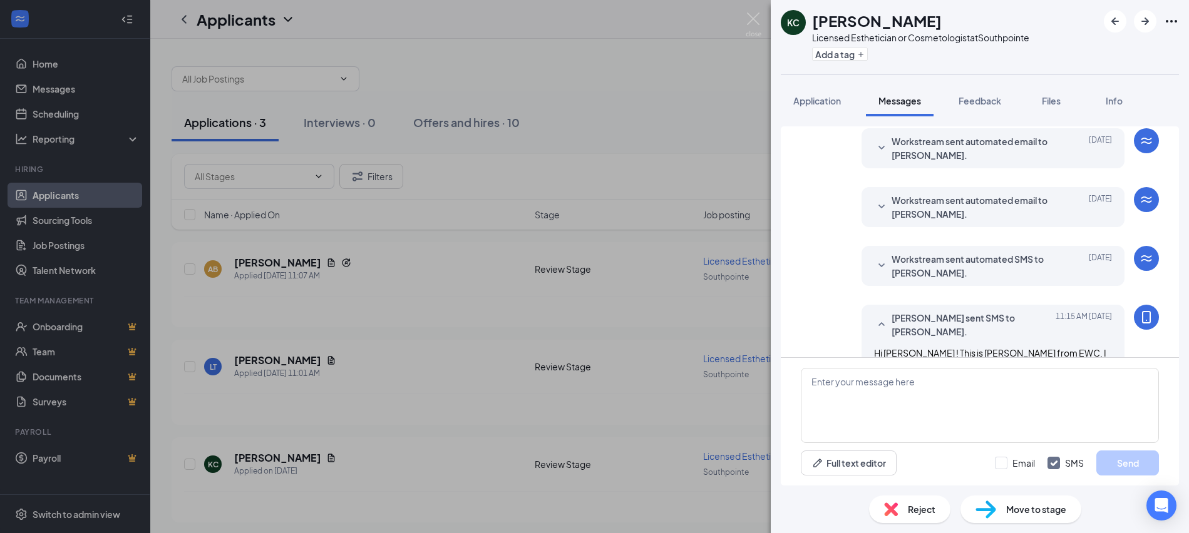
scroll to position [136, 0]
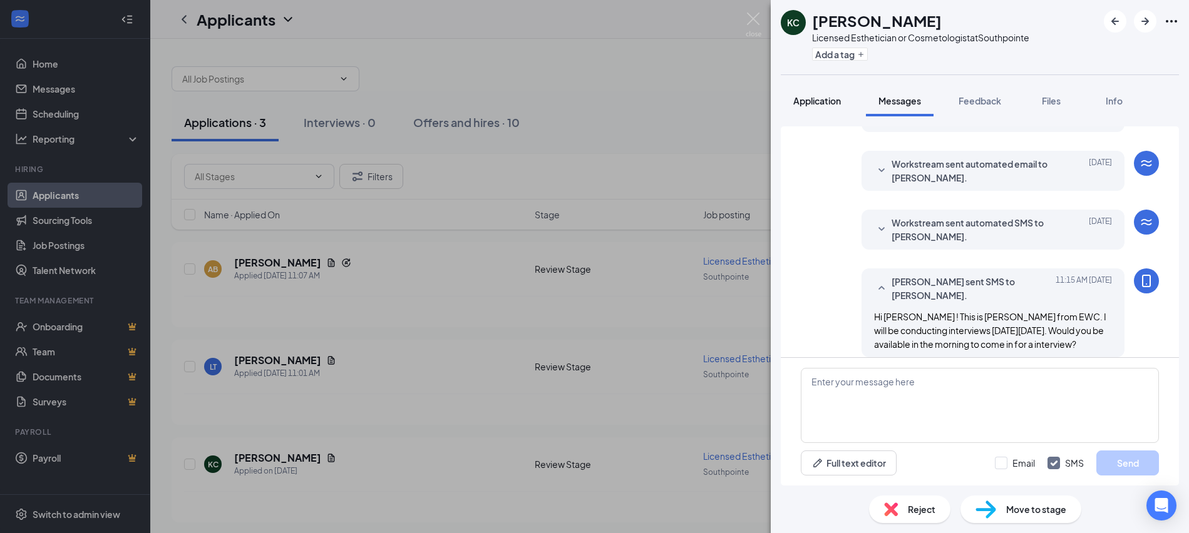
click at [813, 105] on span "Application" at bounding box center [817, 100] width 48 height 11
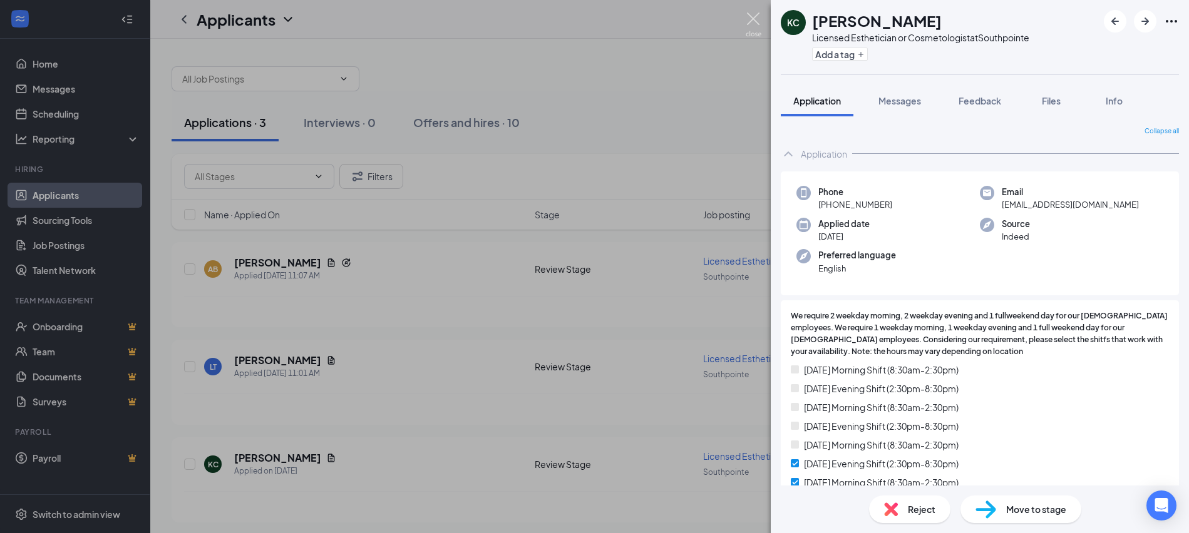
drag, startPoint x: 751, startPoint y: 17, endPoint x: 714, endPoint y: 33, distance: 40.7
click at [751, 17] on img at bounding box center [754, 25] width 16 height 24
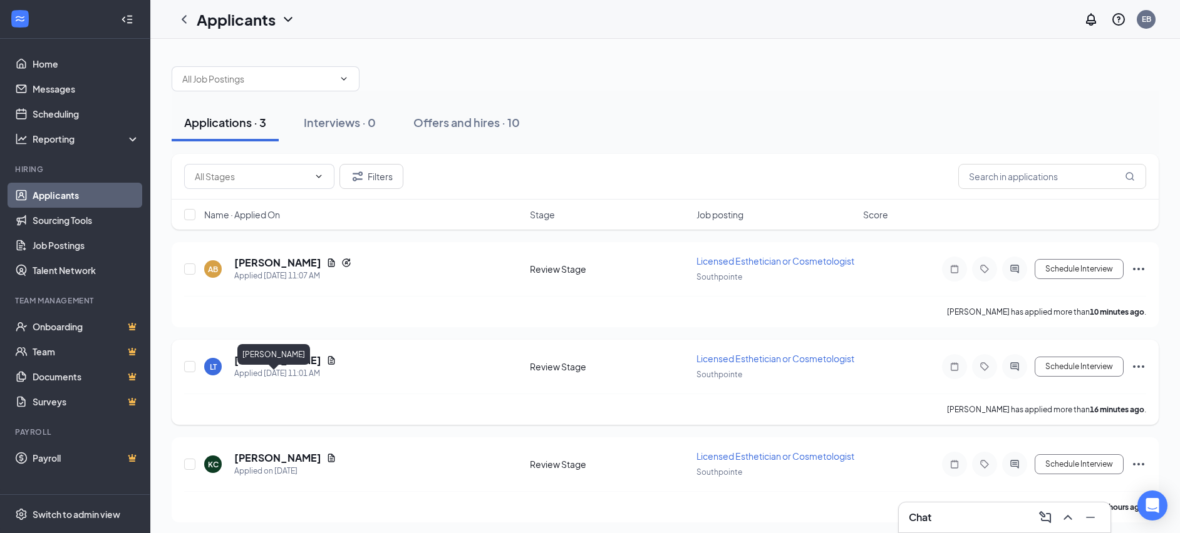
click at [262, 368] on h5 "[PERSON_NAME]" at bounding box center [277, 361] width 87 height 14
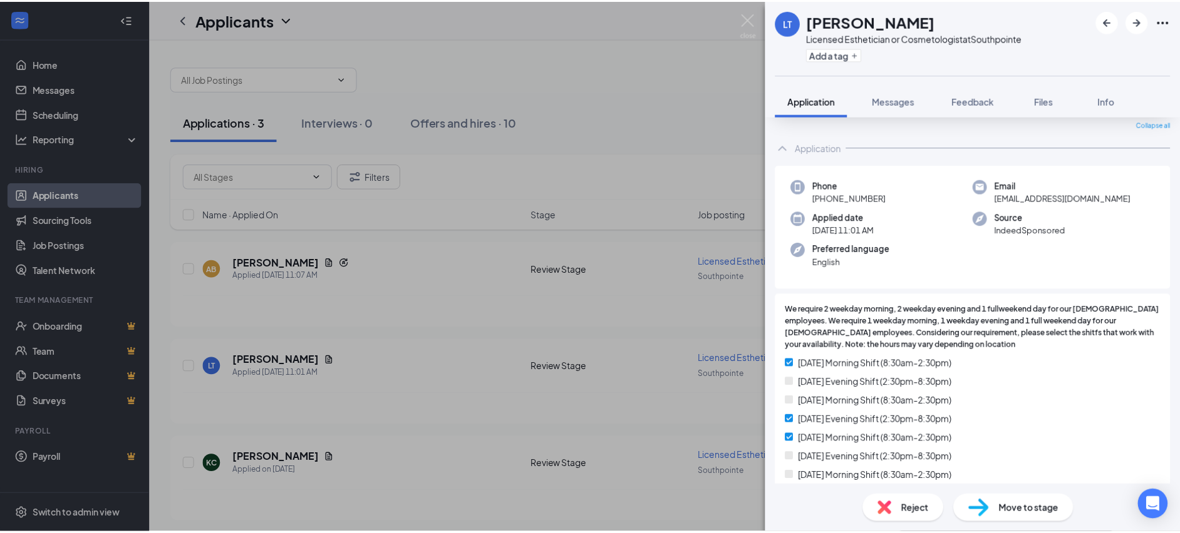
scroll to position [188, 0]
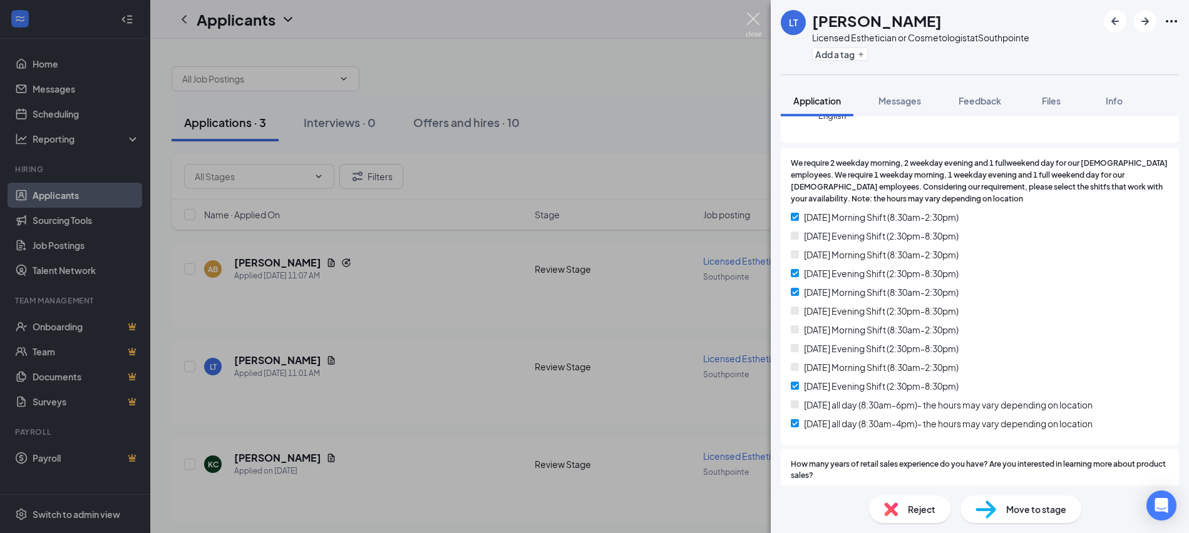
click at [753, 19] on img at bounding box center [754, 25] width 16 height 24
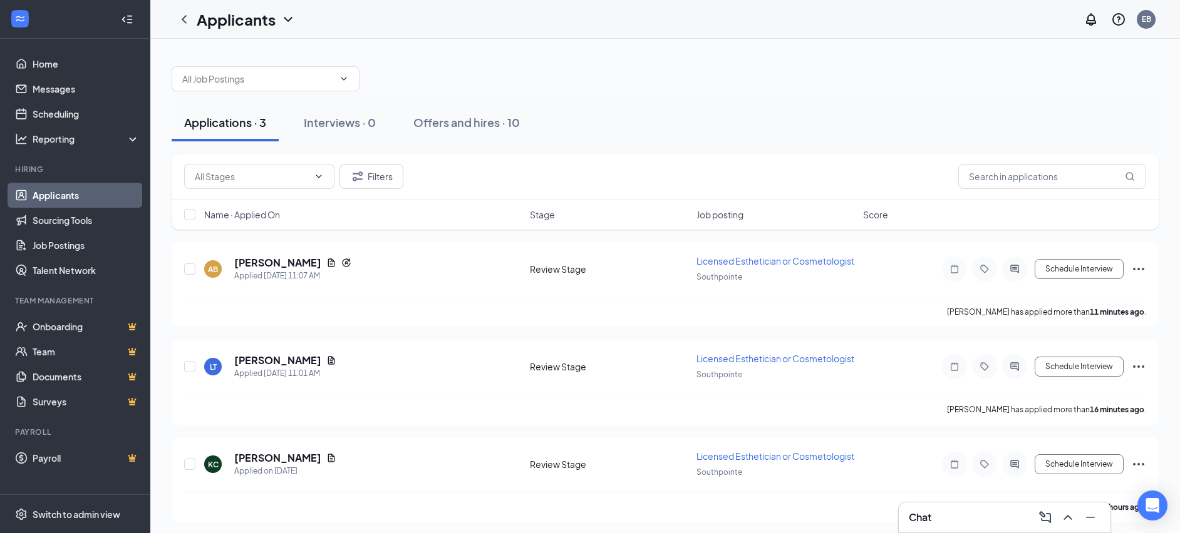
scroll to position [42, 0]
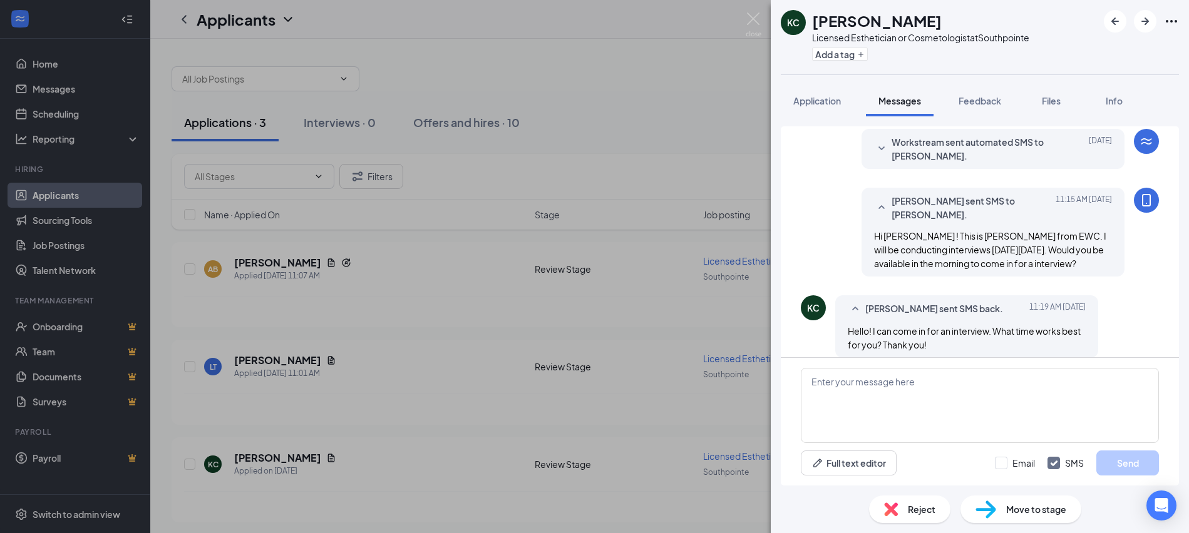
scroll to position [217, 0]
click at [897, 394] on textarea at bounding box center [980, 405] width 358 height 75
type textarea "Perfect, Would 9:30 work?"
click at [1138, 470] on button "Send" at bounding box center [1127, 463] width 63 height 25
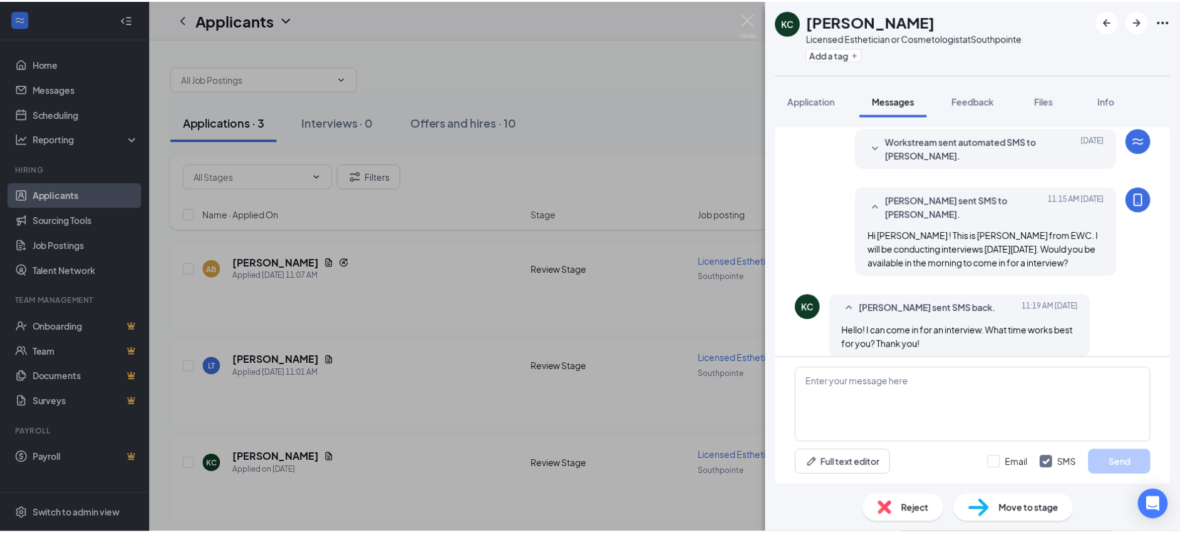
scroll to position [285, 0]
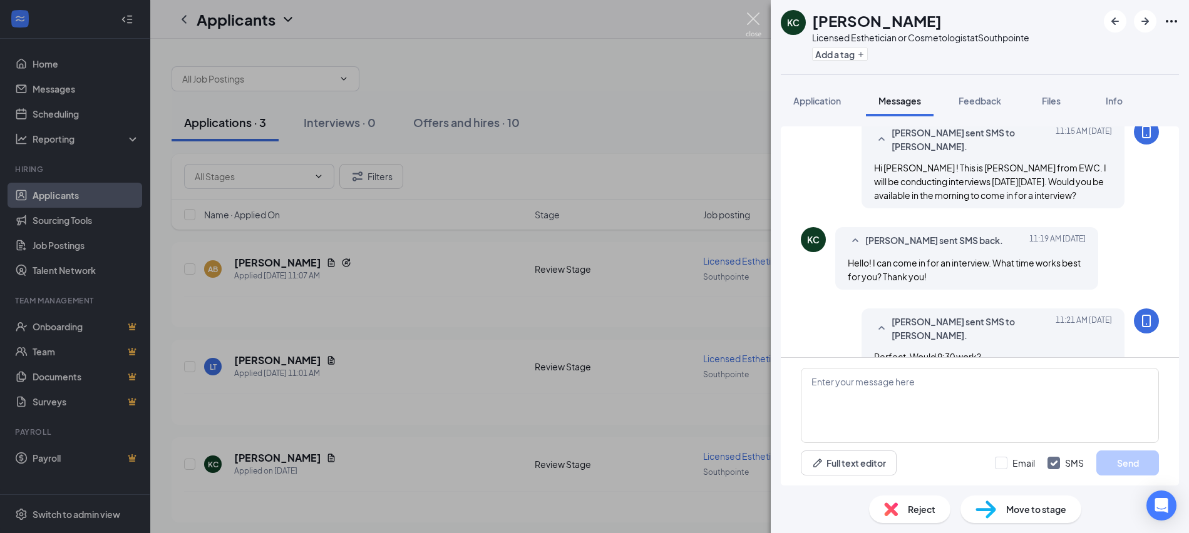
click at [751, 16] on img at bounding box center [754, 25] width 16 height 24
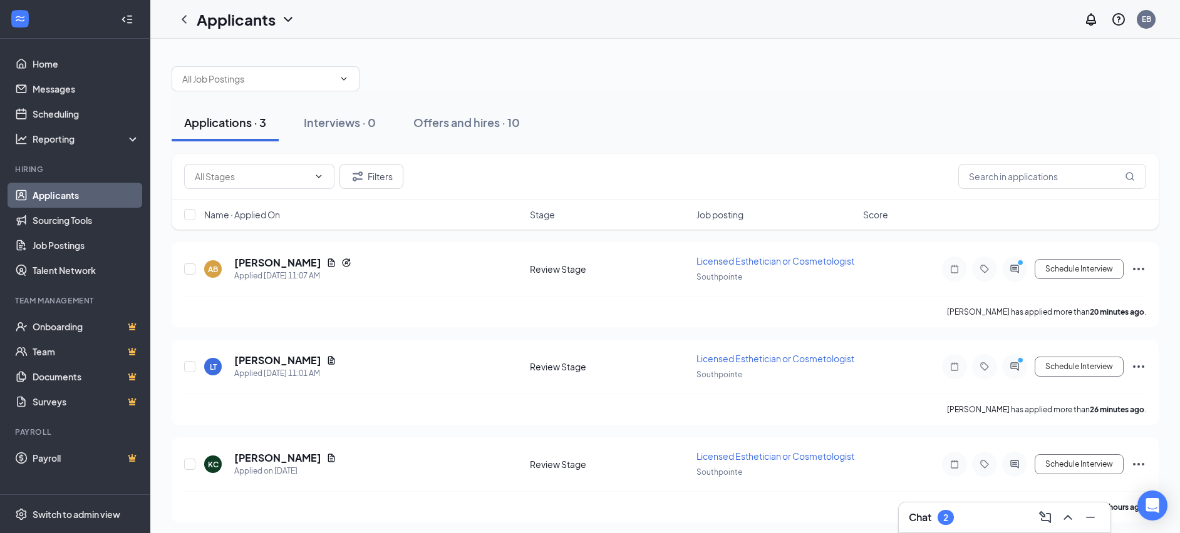
click at [689, 81] on div at bounding box center [665, 73] width 987 height 38
drag, startPoint x: 674, startPoint y: 69, endPoint x: 612, endPoint y: 52, distance: 63.6
click at [611, 53] on div "Applications · 3 Interviews · 0 Offers and hires · 10 Filters Name · Applied On…" at bounding box center [664, 288] width 1029 height 499
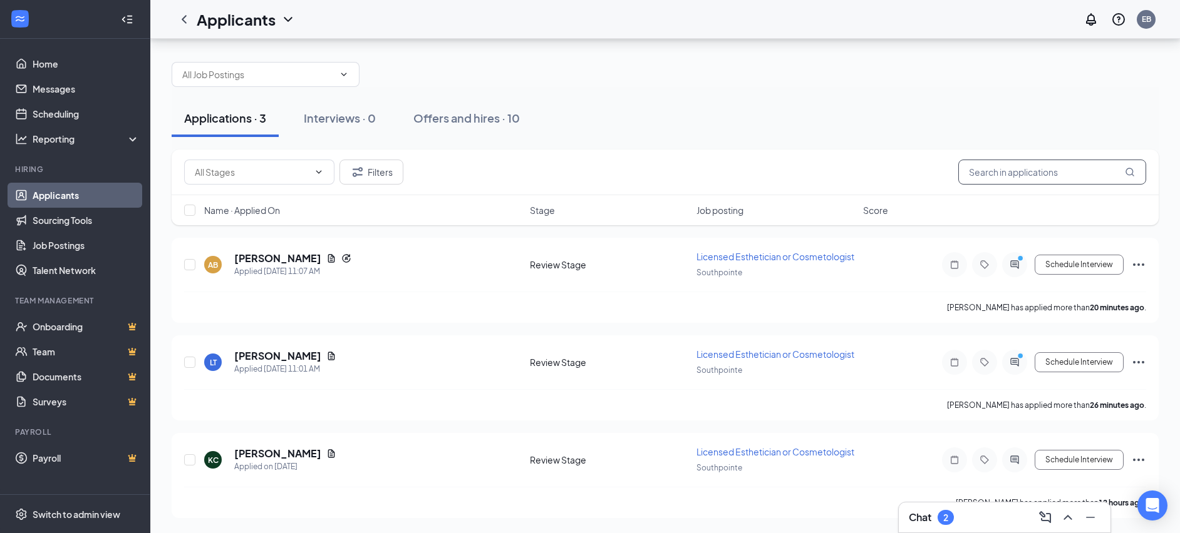
scroll to position [42, 0]
click at [1017, 455] on icon "ActiveChat" at bounding box center [1014, 460] width 15 height 10
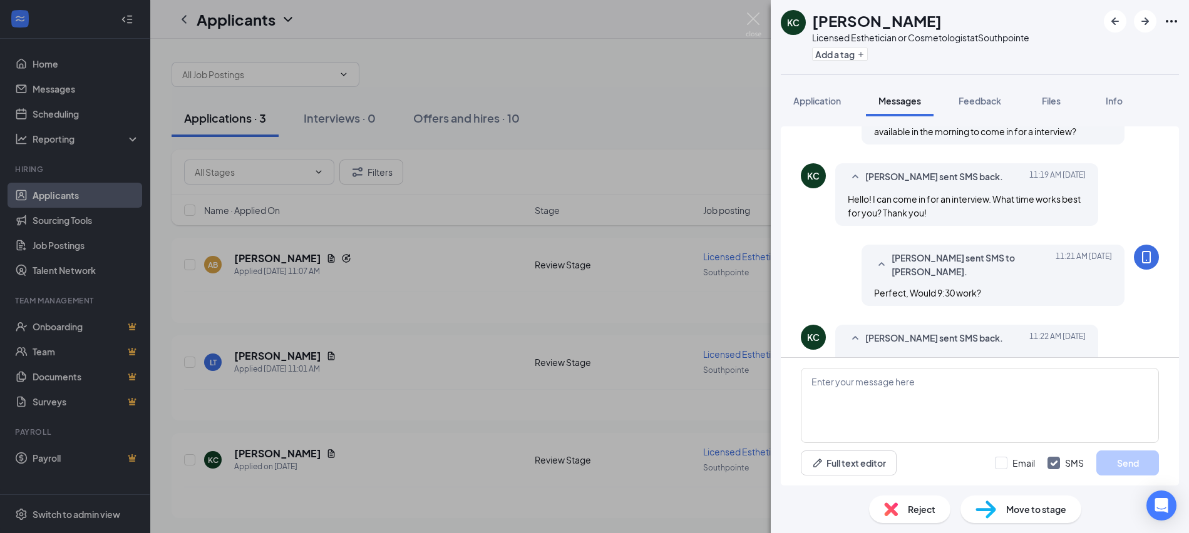
scroll to position [353, 0]
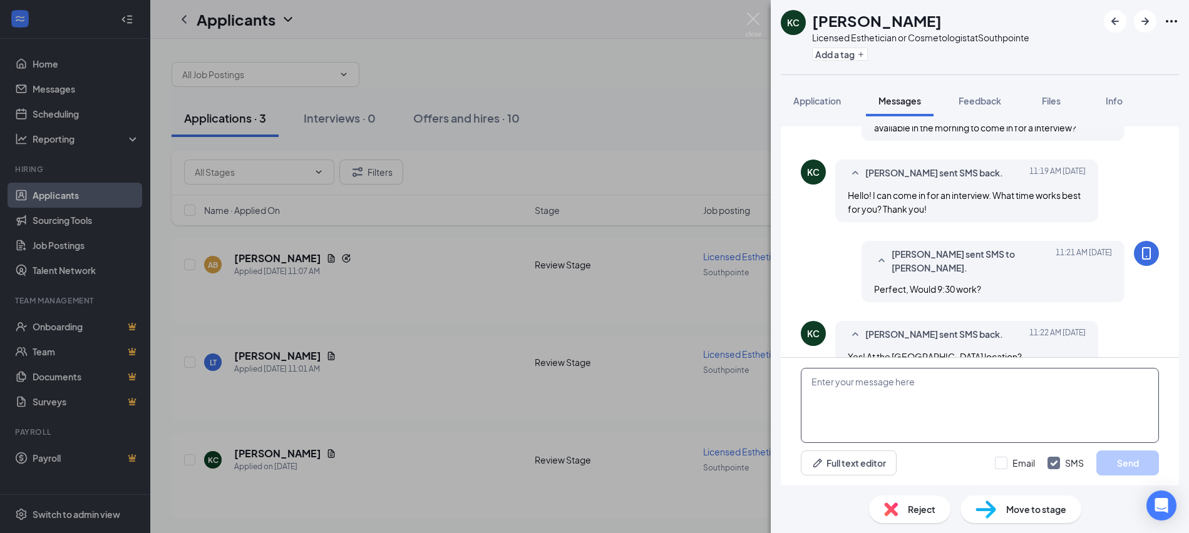
click at [877, 384] on textarea at bounding box center [980, 405] width 358 height 75
click at [1079, 381] on textarea "Yes, We are on the south side of the mall facing Pinelake, next to game stop." at bounding box center [980, 405] width 358 height 75
click at [1105, 381] on textarea "Yes, We are on the south side of the mall facing Pinelake, next to Game stop." at bounding box center [980, 405] width 358 height 75
type textarea "Yes, We are on the south side of the mall facing [GEOGRAPHIC_DATA], next to Gam…"
click at [1136, 457] on button "Send" at bounding box center [1127, 463] width 63 height 25
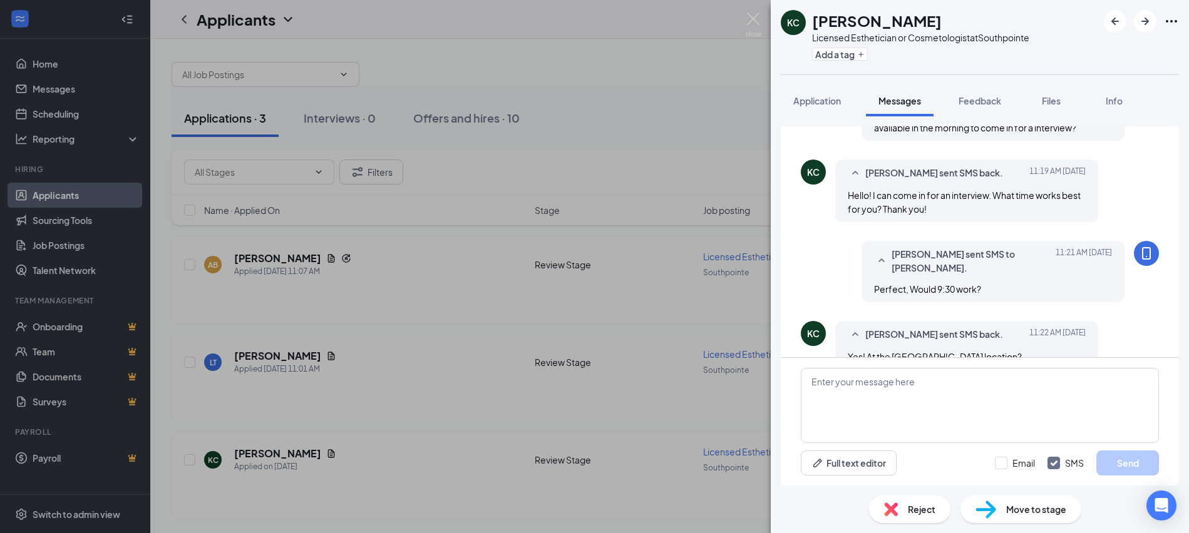
scroll to position [434, 0]
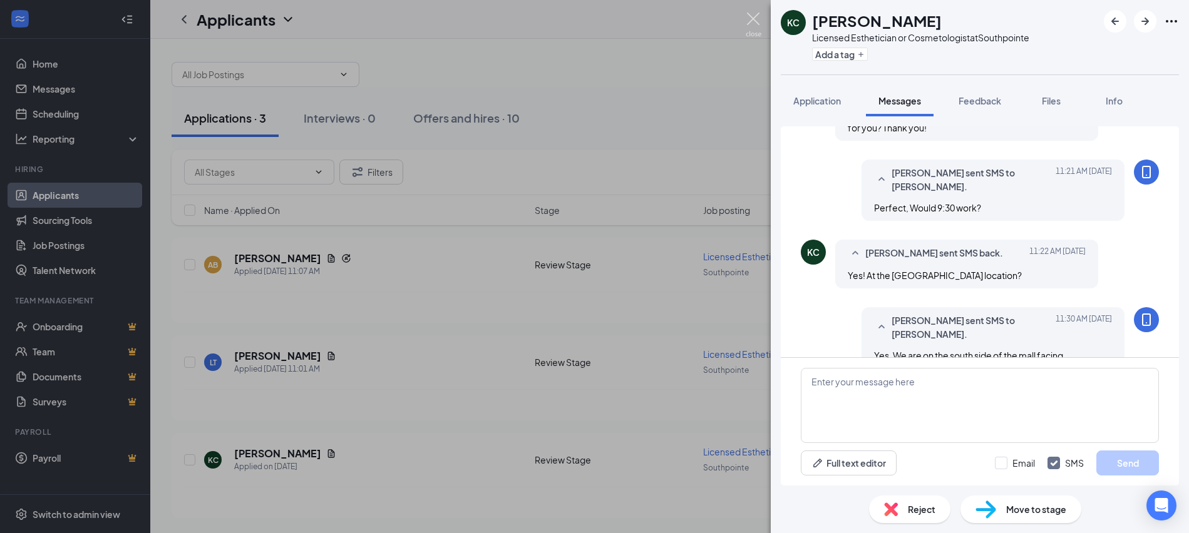
drag, startPoint x: 751, startPoint y: 19, endPoint x: 758, endPoint y: 27, distance: 11.1
click at [751, 19] on img at bounding box center [754, 25] width 16 height 24
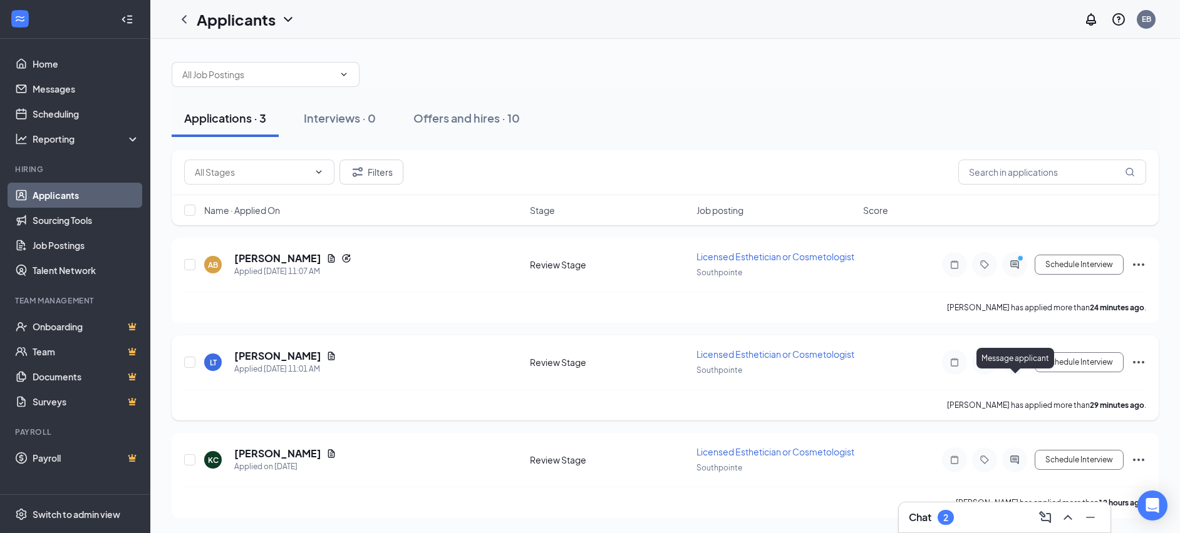
click at [1014, 368] on icon "ActiveChat" at bounding box center [1014, 363] width 15 height 10
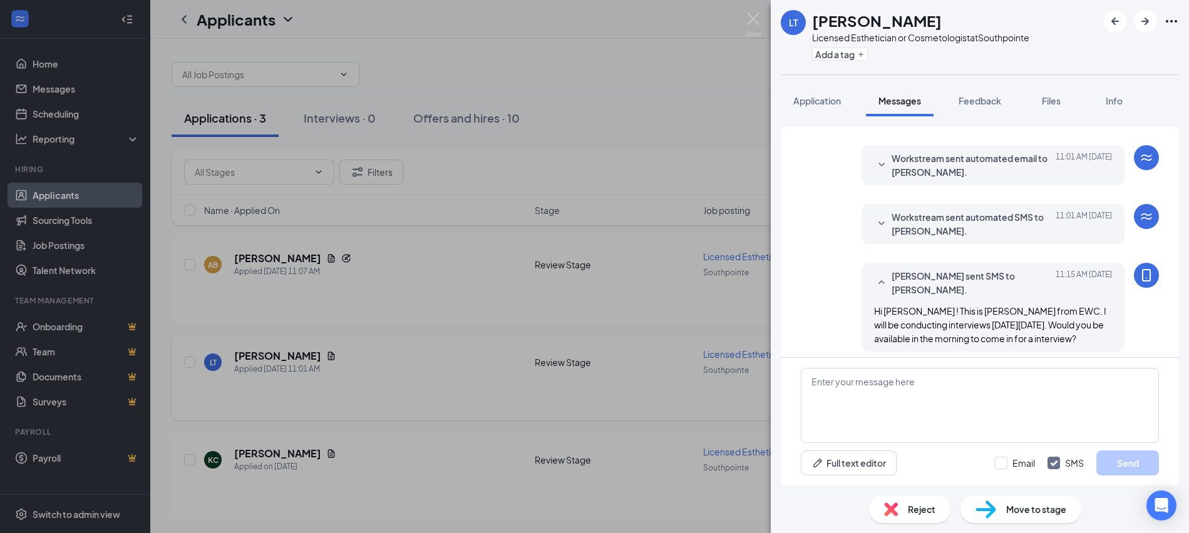
scroll to position [217, 0]
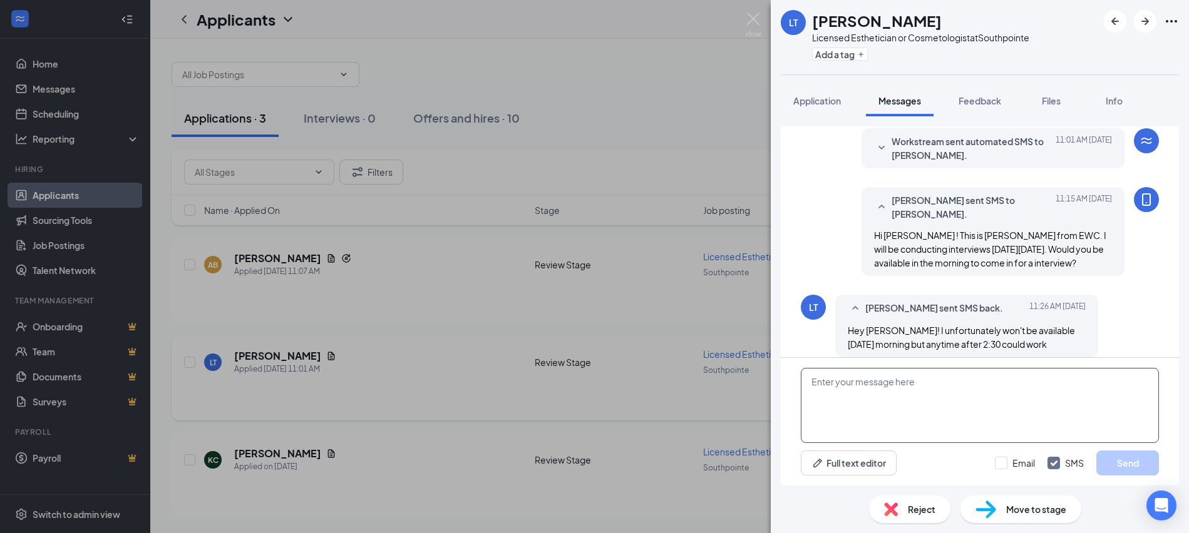
click at [972, 374] on textarea at bounding box center [980, 405] width 358 height 75
click at [930, 383] on textarea "Would you be able to do 3:30 on Thursday?" at bounding box center [980, 405] width 358 height 75
click at [941, 381] on textarea "Would you be able to do 3:30 p.m. [DATE]?" at bounding box center [980, 405] width 358 height 75
type textarea "Would you be able to do 3:30 p.m. [DATE]?"
click at [1135, 461] on button "Send" at bounding box center [1127, 463] width 63 height 25
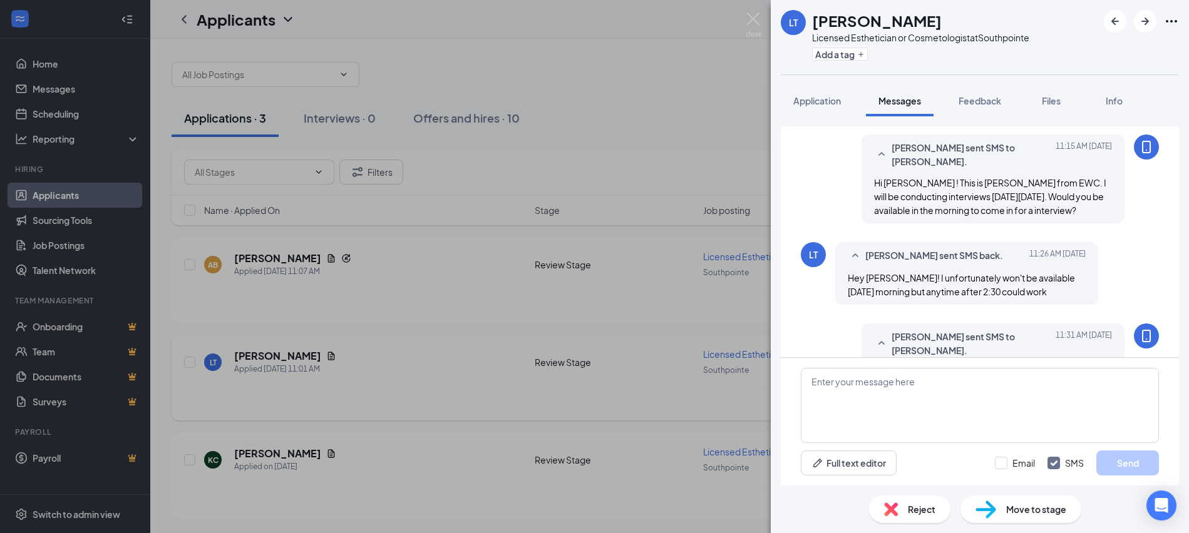
scroll to position [285, 0]
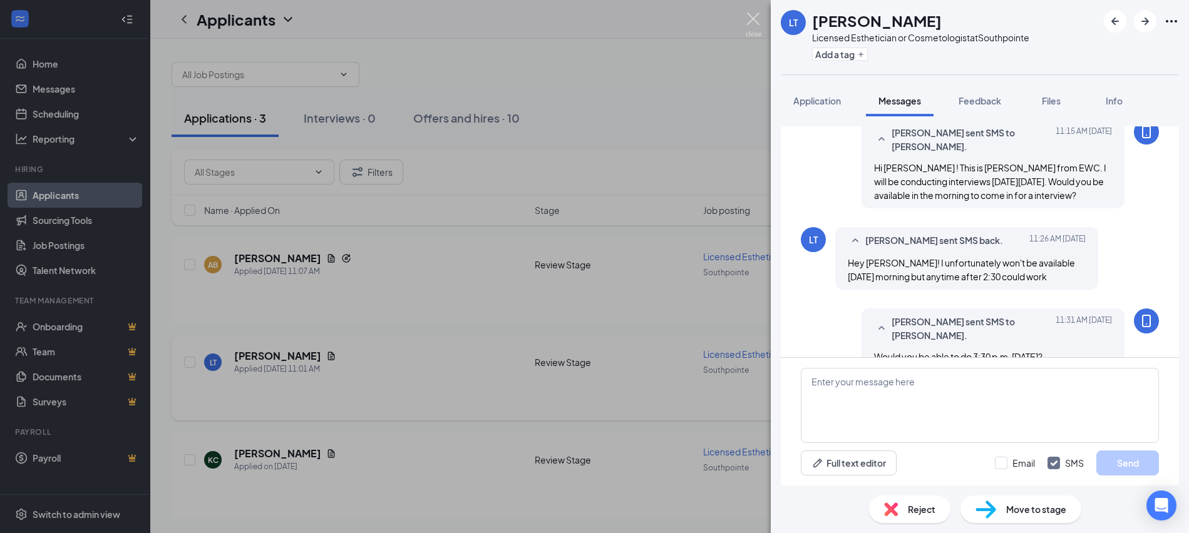
click at [751, 12] on div "LT Layla Taylor Licensed Esthetician or Cosmetologist at Southpointe Add a tag …" at bounding box center [594, 266] width 1189 height 533
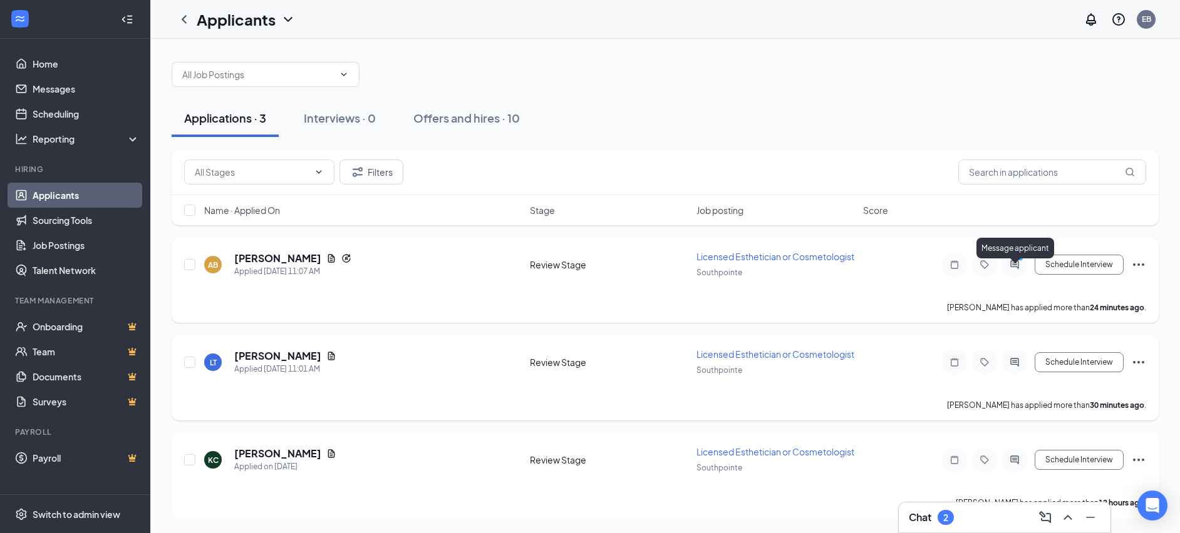
click at [1016, 265] on icon "PrimaryDot" at bounding box center [1021, 260] width 15 height 10
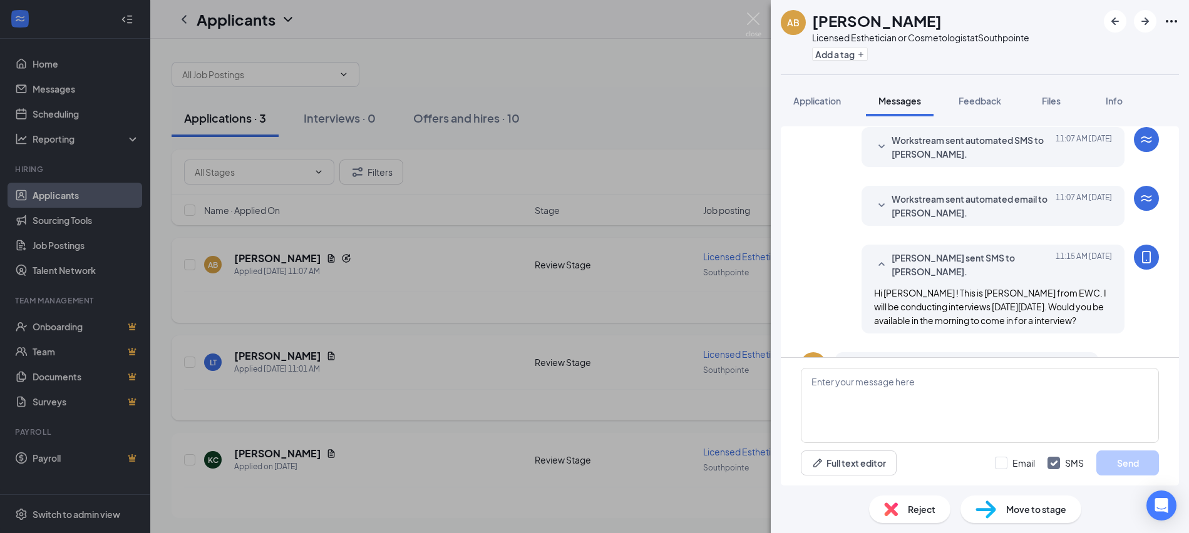
scroll to position [216, 0]
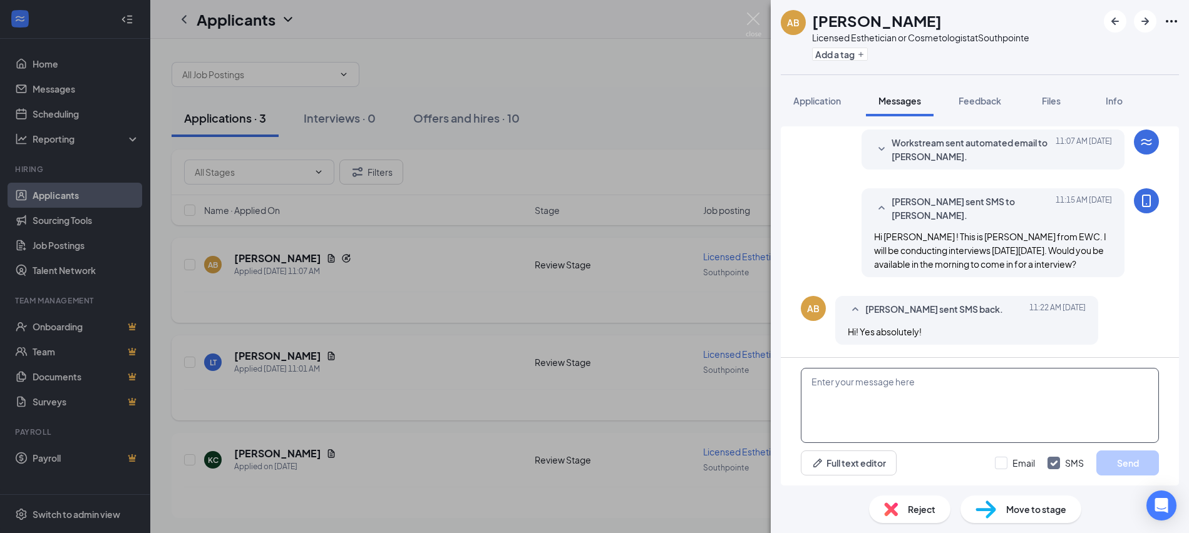
click at [903, 385] on textarea at bounding box center [980, 405] width 358 height 75
type textarea "Thats Awesome! Would 10:30 a.m. on 8/28 work ?"
click at [1139, 459] on button "Send" at bounding box center [1127, 463] width 63 height 25
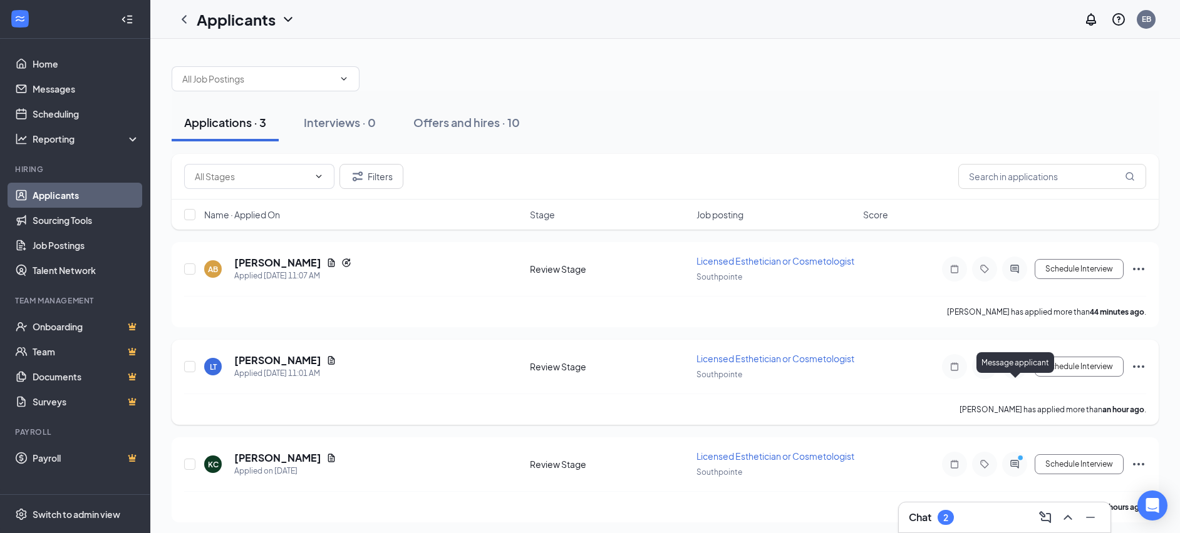
click at [1016, 372] on icon "ActiveChat" at bounding box center [1014, 367] width 15 height 10
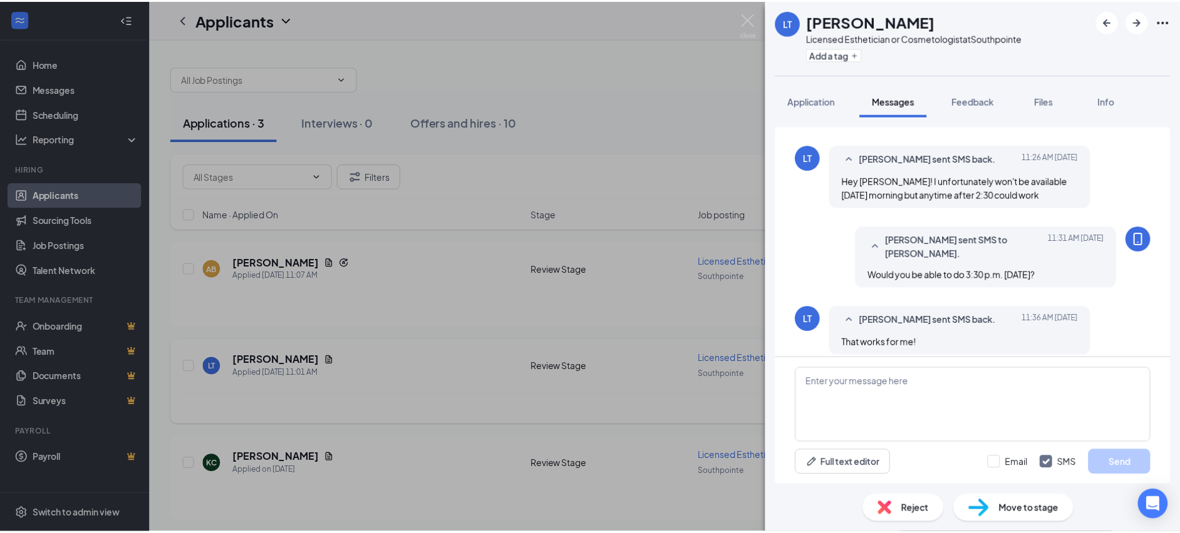
scroll to position [542, 0]
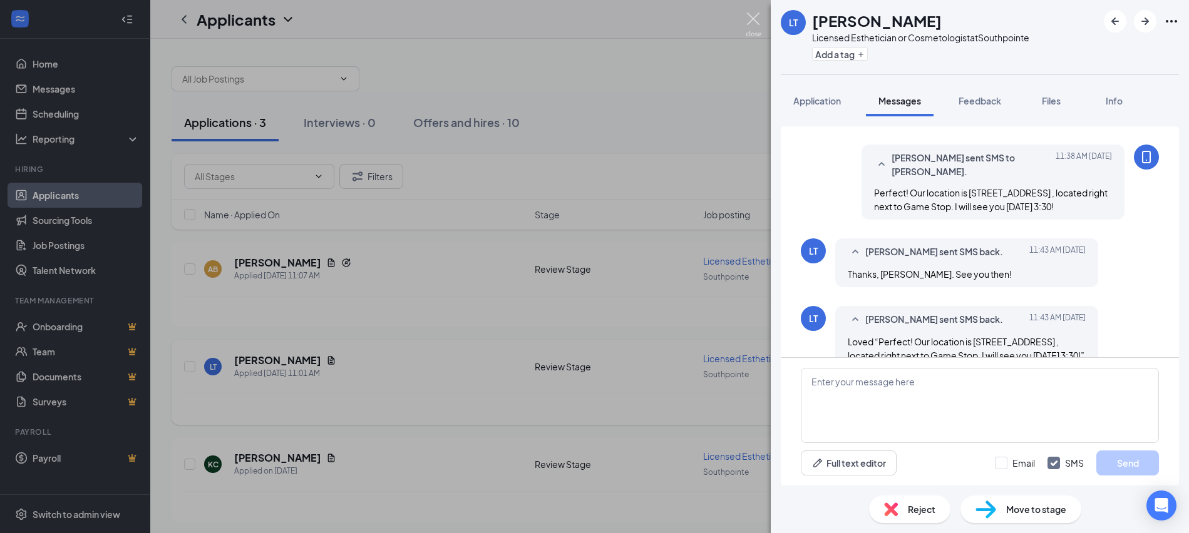
click at [751, 18] on img at bounding box center [754, 25] width 16 height 24
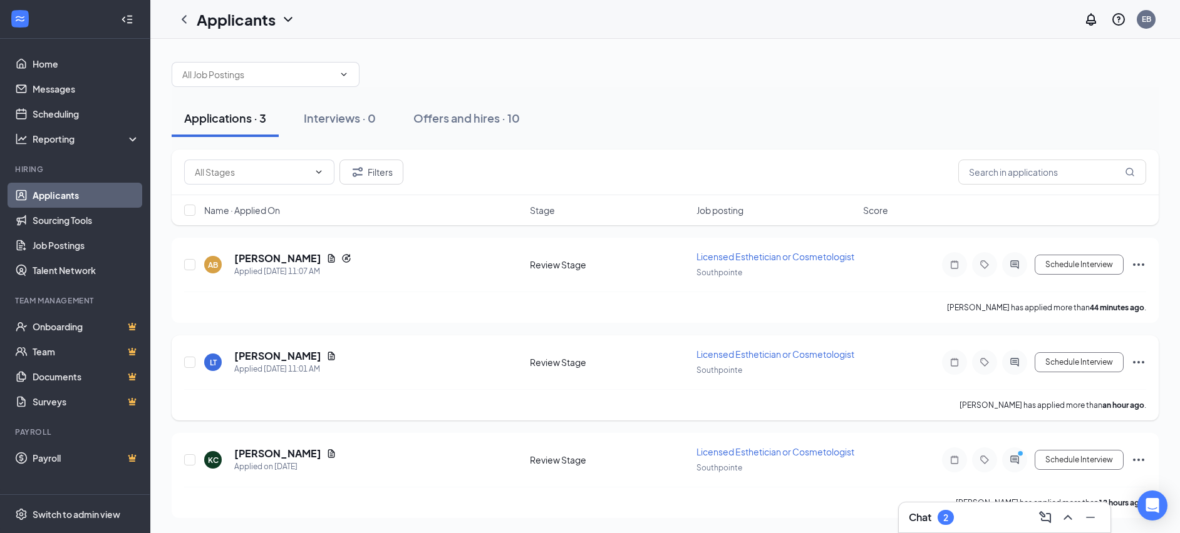
scroll to position [42, 0]
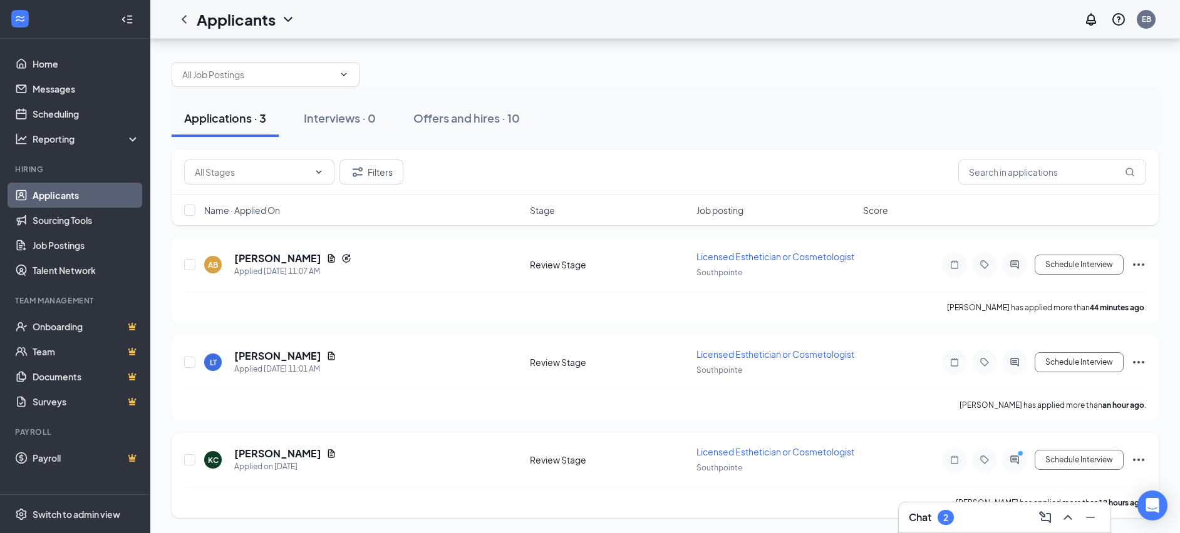
click at [1014, 461] on div at bounding box center [1014, 460] width 25 height 25
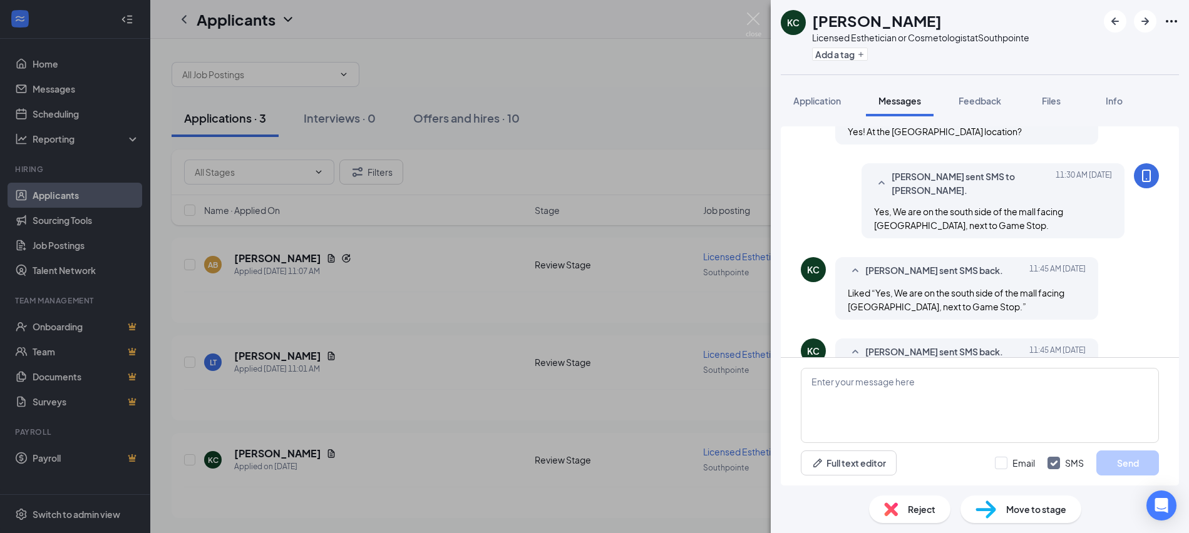
scroll to position [528, 0]
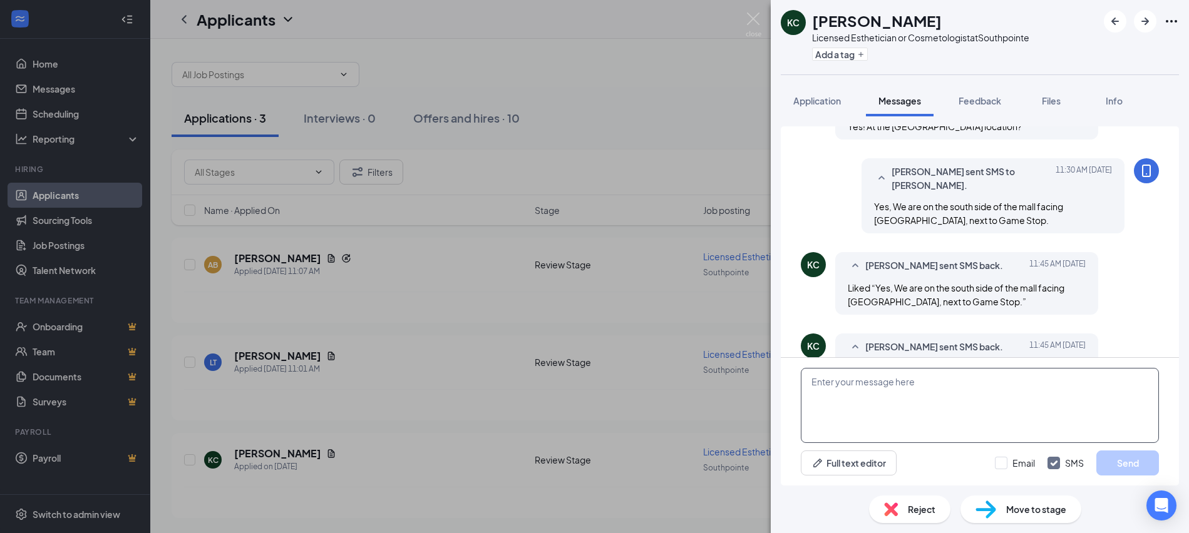
click at [910, 406] on textarea at bounding box center [980, 405] width 358 height 75
click at [852, 381] on textarea "Sounds Good!" at bounding box center [980, 405] width 358 height 75
type textarea "Sounds good!"
click at [1119, 466] on button "Send" at bounding box center [1127, 463] width 63 height 25
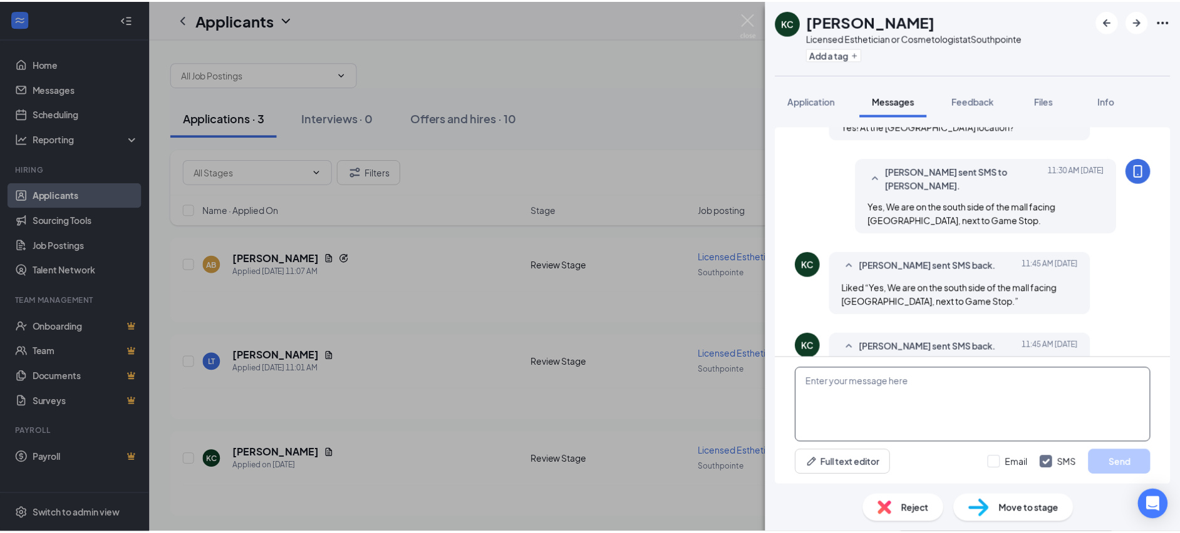
scroll to position [595, 0]
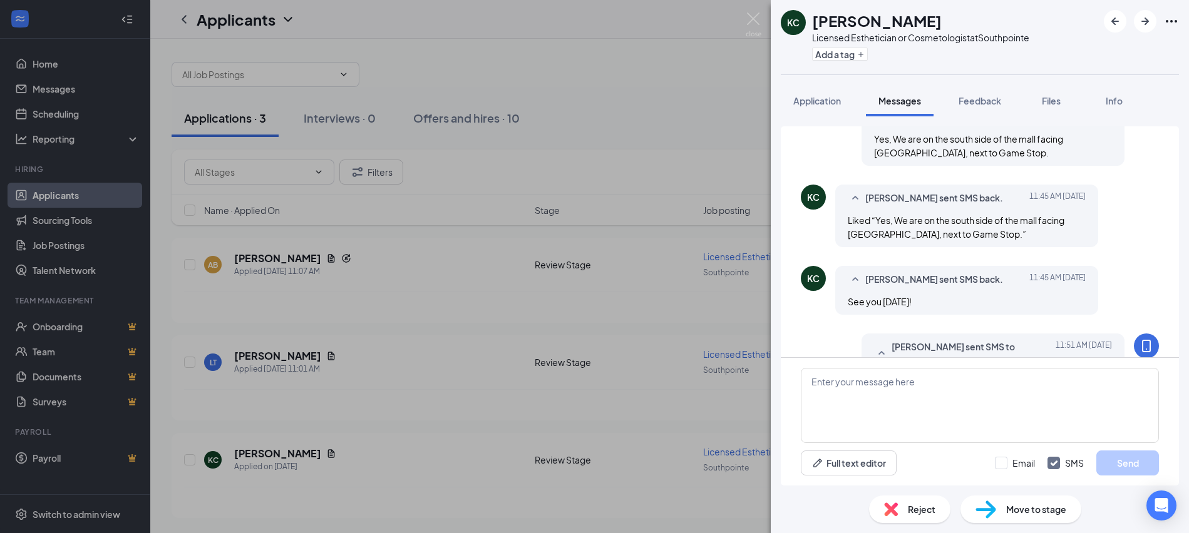
click at [755, 12] on div "KC [PERSON_NAME] Licensed Esthetician or Cosmetologist at Southpointe Add a tag…" at bounding box center [594, 266] width 1189 height 533
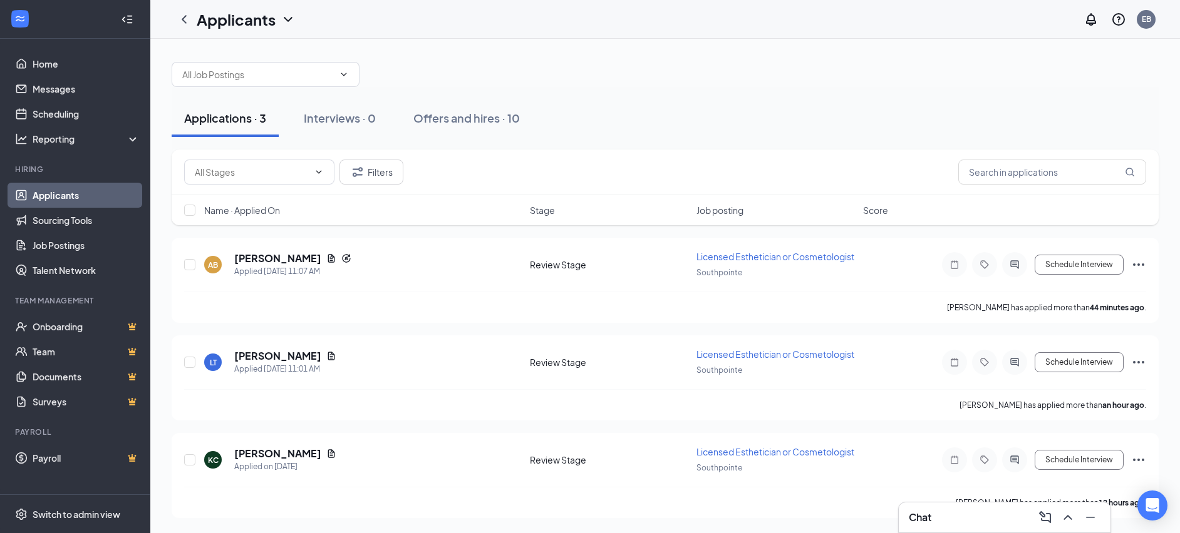
click at [666, 64] on div at bounding box center [665, 68] width 987 height 38
